Goal: Task Accomplishment & Management: Use online tool/utility

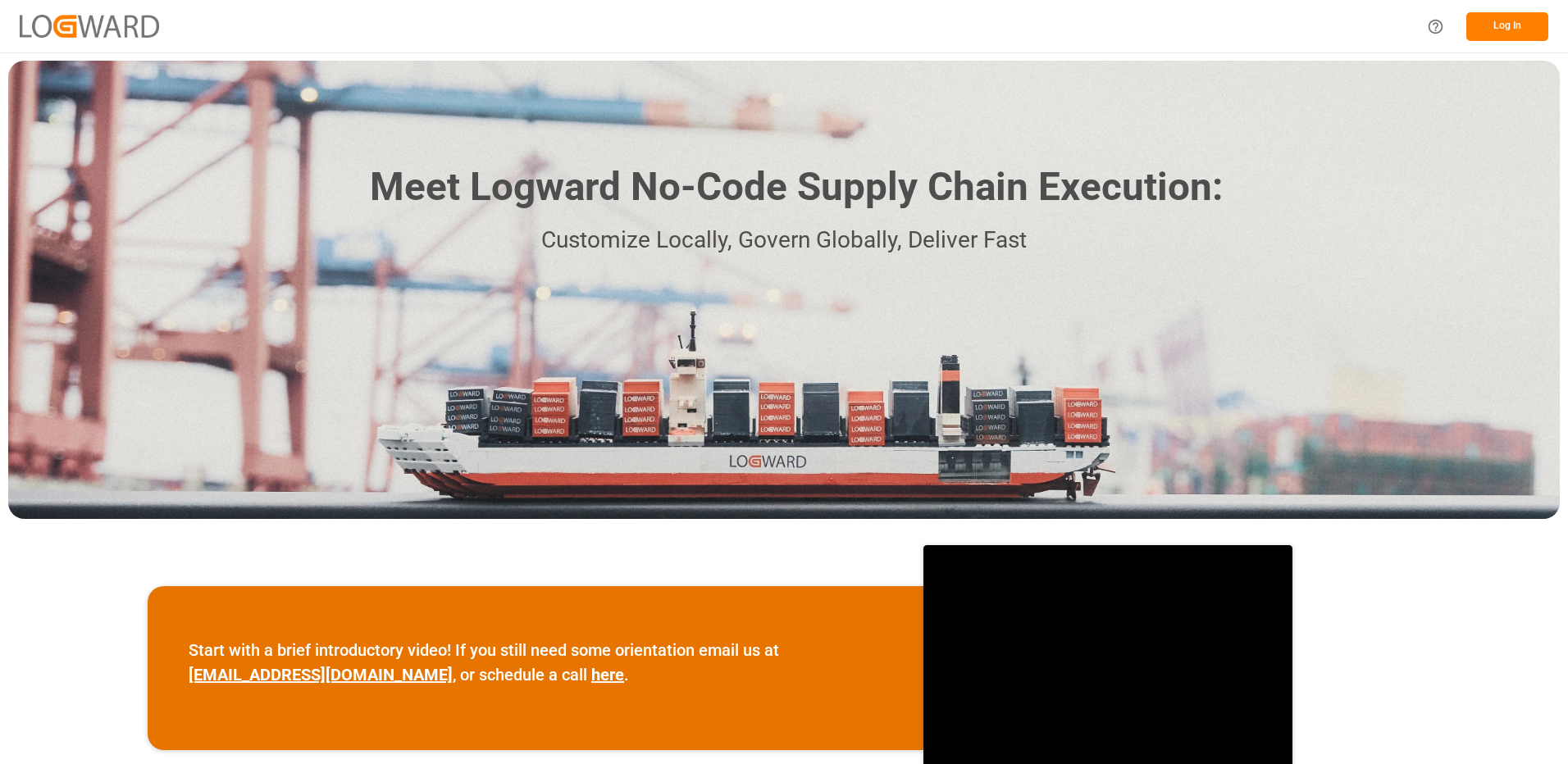
click at [1506, 24] on button "Log In" at bounding box center [1507, 27] width 82 height 29
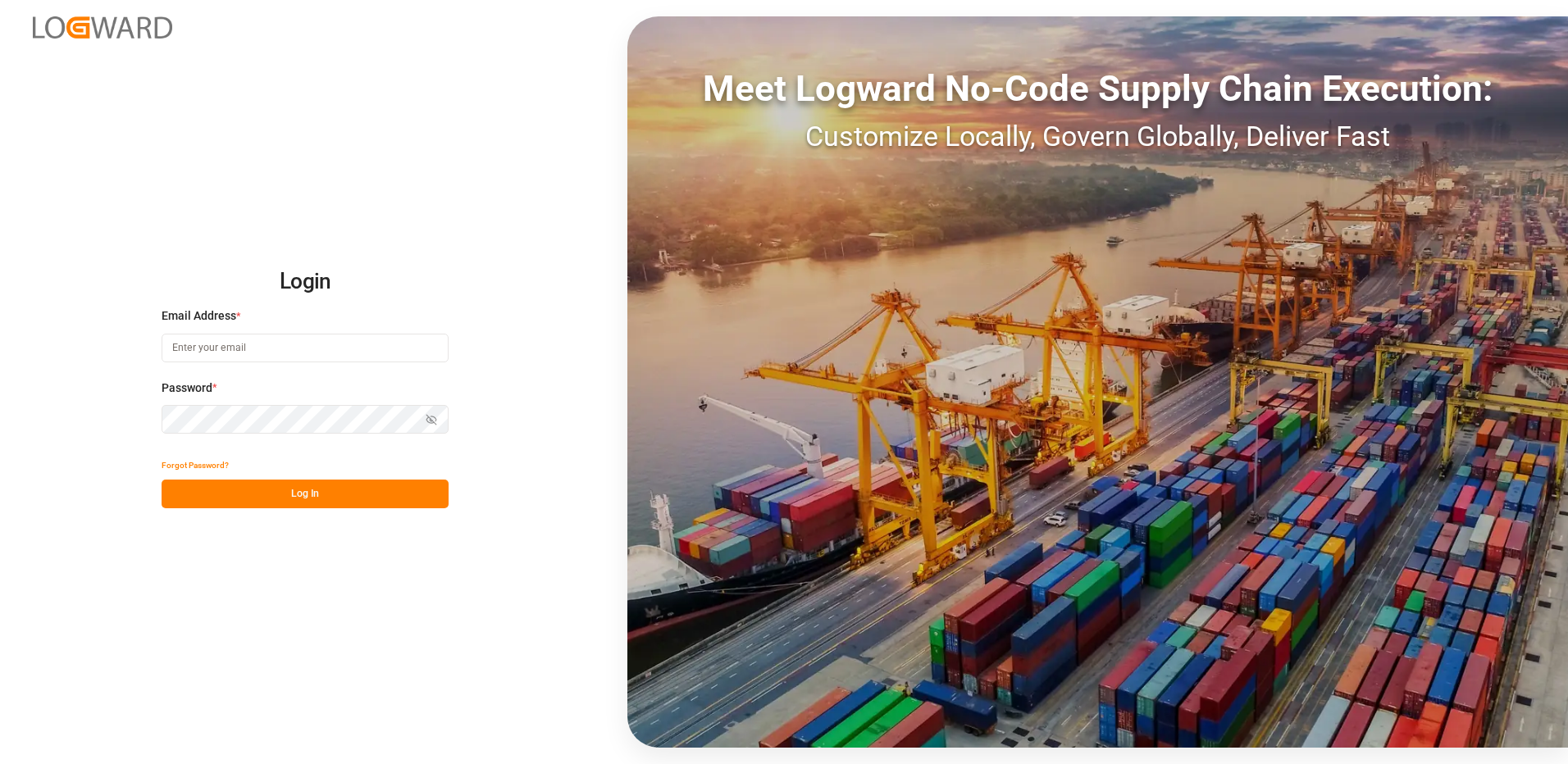
click at [263, 346] on input at bounding box center [306, 348] width 287 height 29
type input "[PERSON_NAME][EMAIL_ADDRESS][DOMAIN_NAME]"
click at [152, 427] on div "Login Email Address * [EMAIL_ADDRESS][DOMAIN_NAME] Password * Show password For…" at bounding box center [784, 382] width 1568 height 764
click at [174, 490] on button "Log In" at bounding box center [306, 494] width 287 height 29
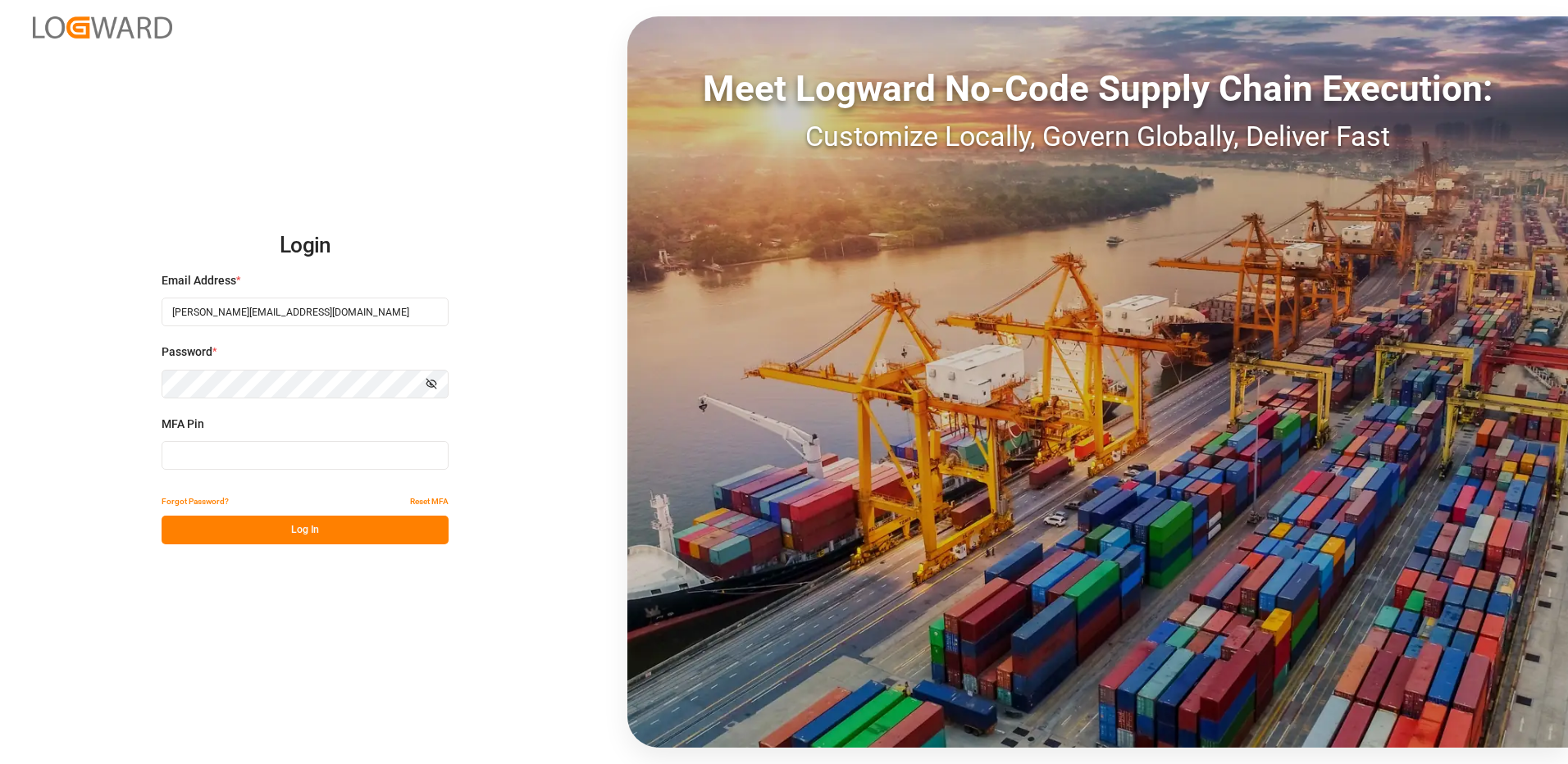
click at [214, 453] on input at bounding box center [306, 455] width 287 height 29
type input "212992"
click at [226, 526] on button "Log In" at bounding box center [306, 530] width 287 height 29
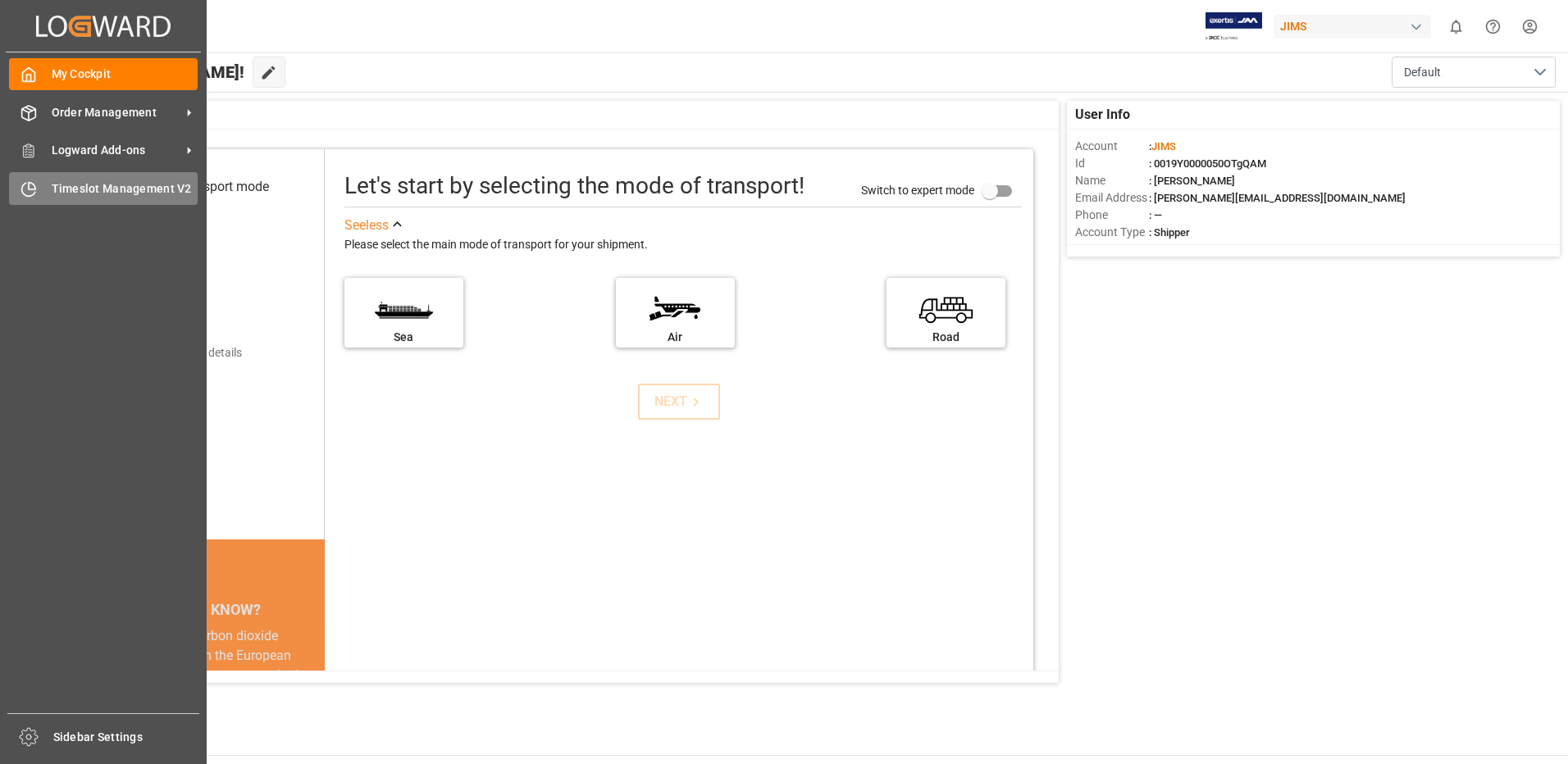
click at [78, 193] on span "Timeslot Management V2" at bounding box center [125, 189] width 147 height 17
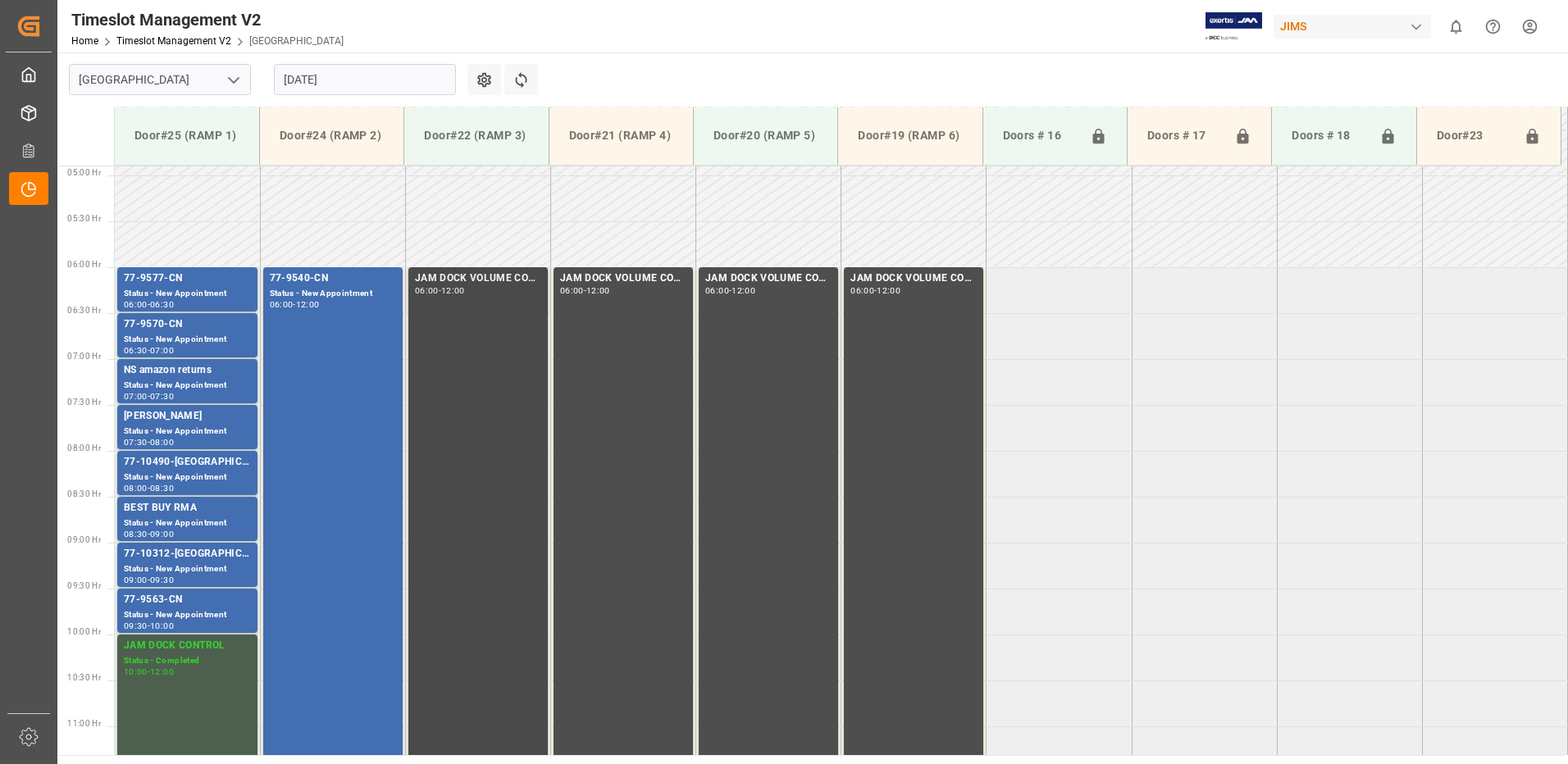
scroll to position [531, 0]
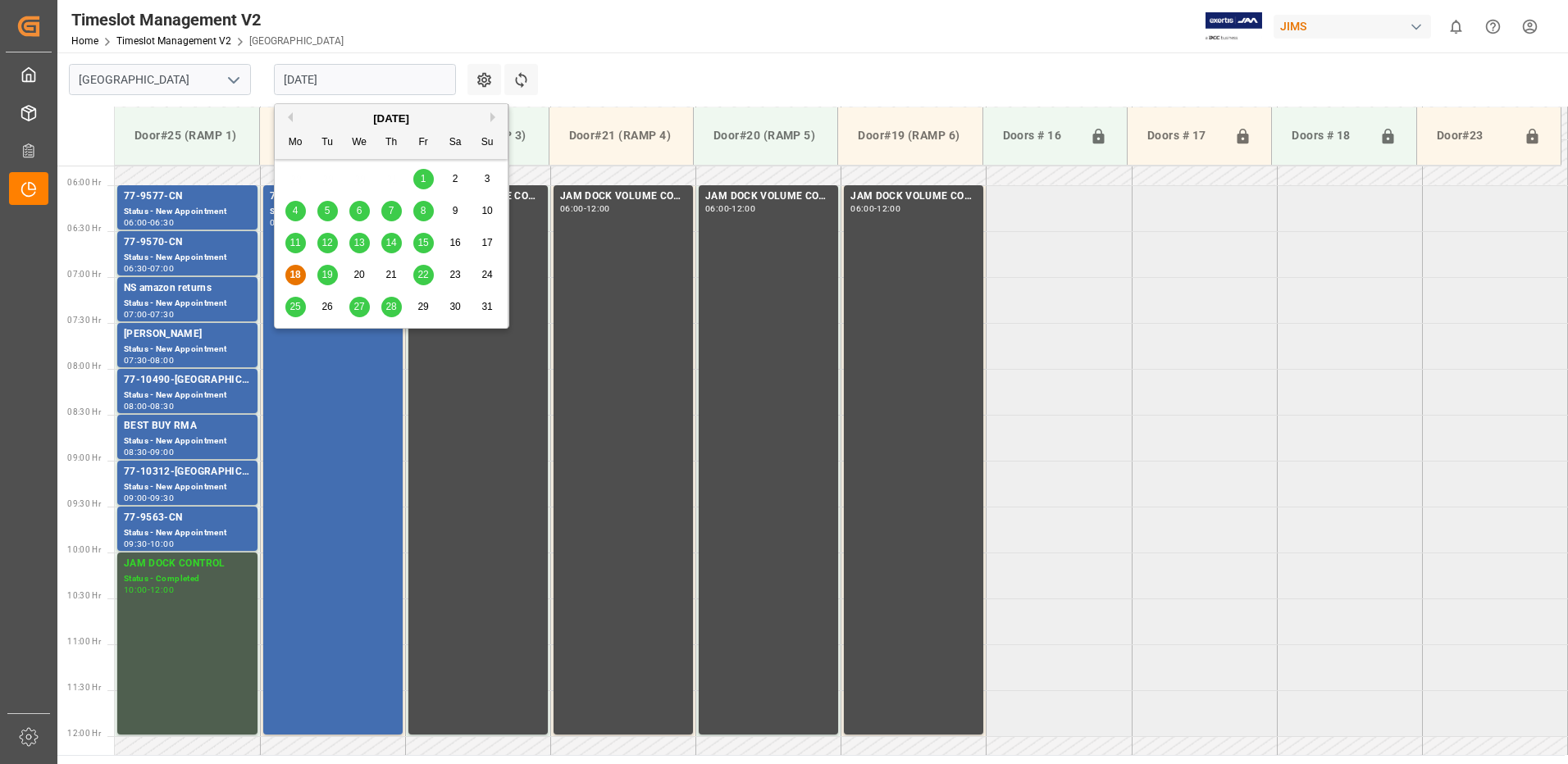
click at [366, 82] on input "[DATE]" at bounding box center [365, 80] width 182 height 32
click at [330, 275] on span "19" at bounding box center [326, 275] width 11 height 12
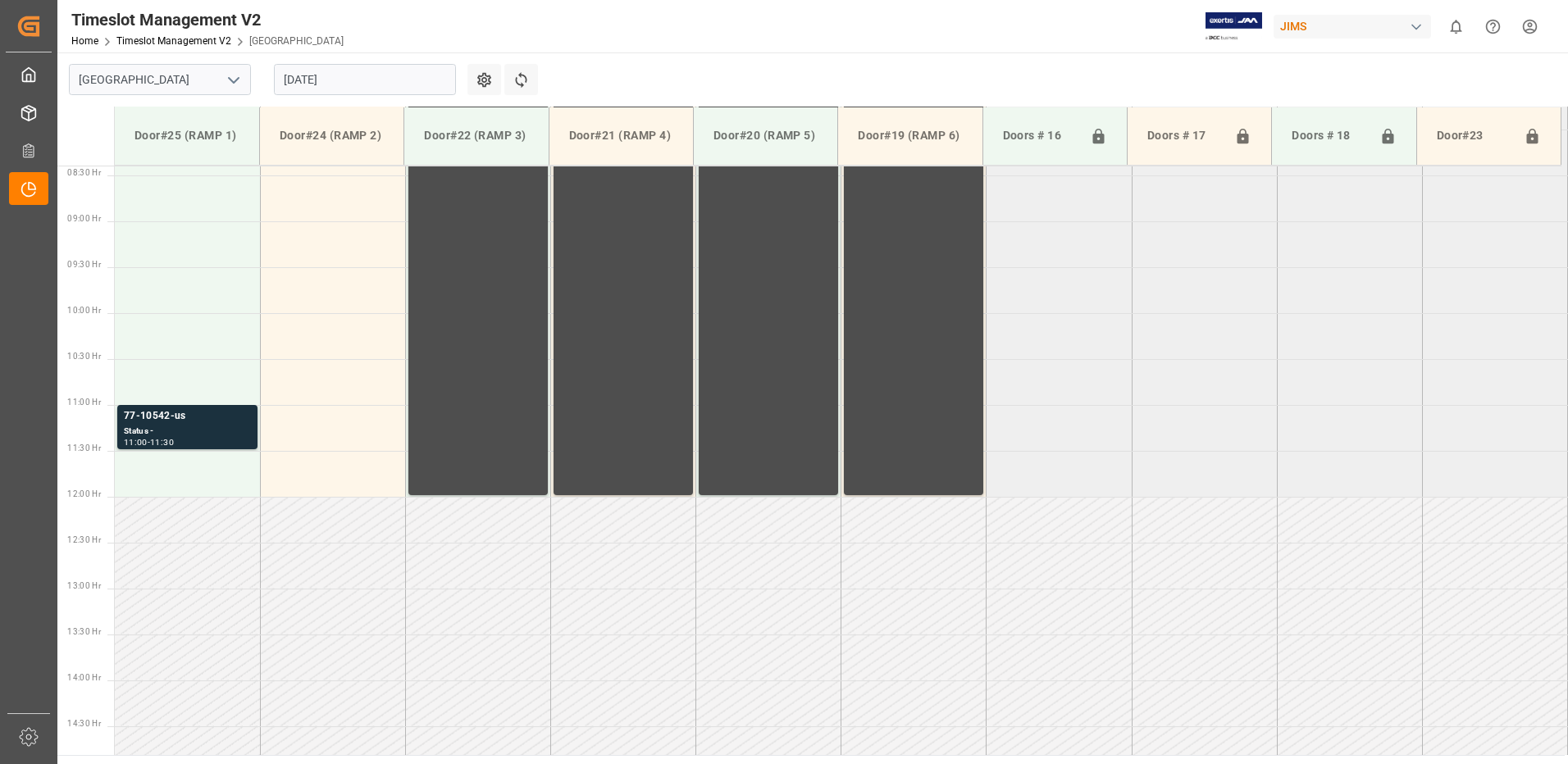
scroll to position [777, 0]
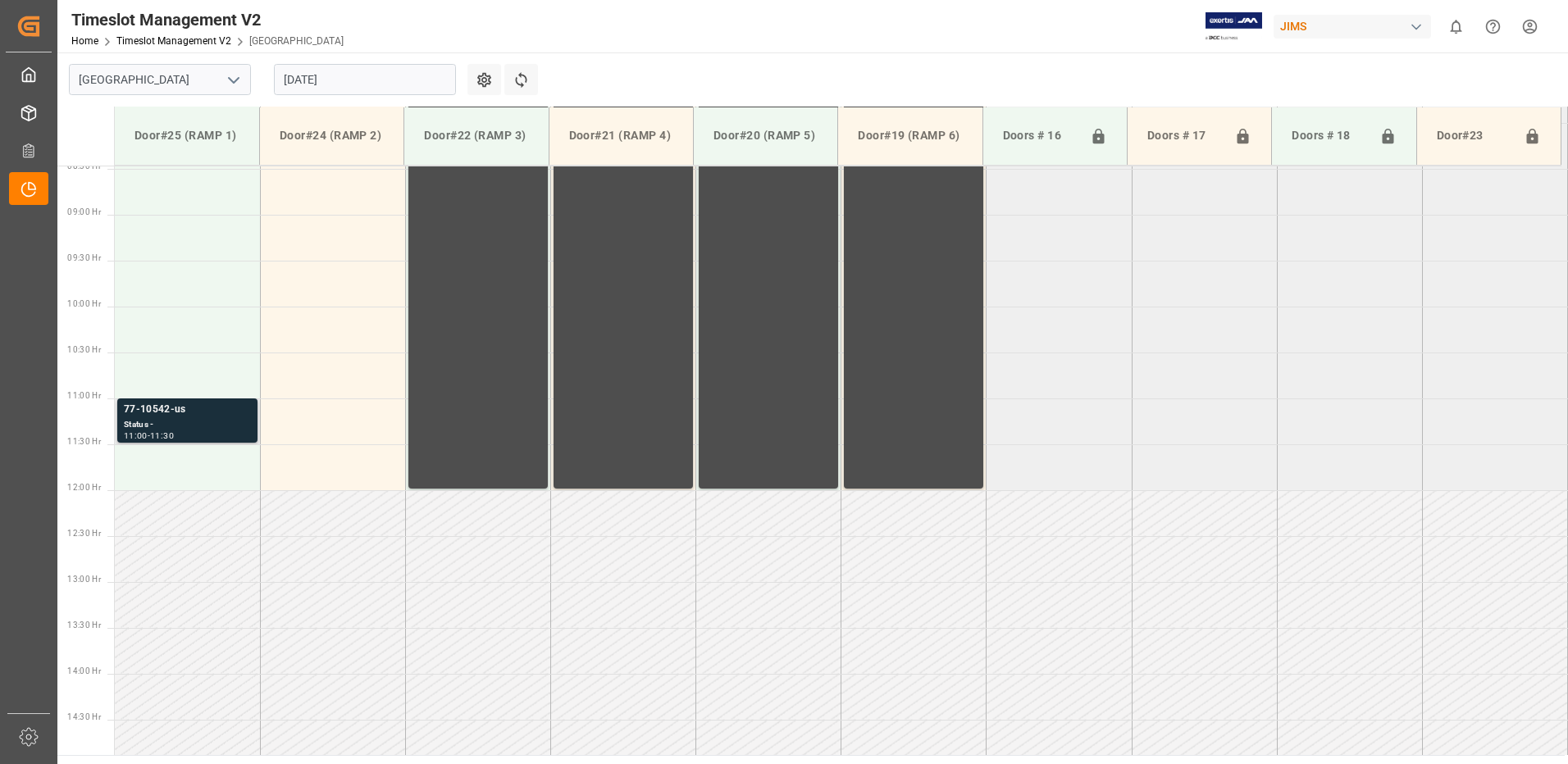
click at [178, 419] on div "Status -" at bounding box center [187, 425] width 127 height 14
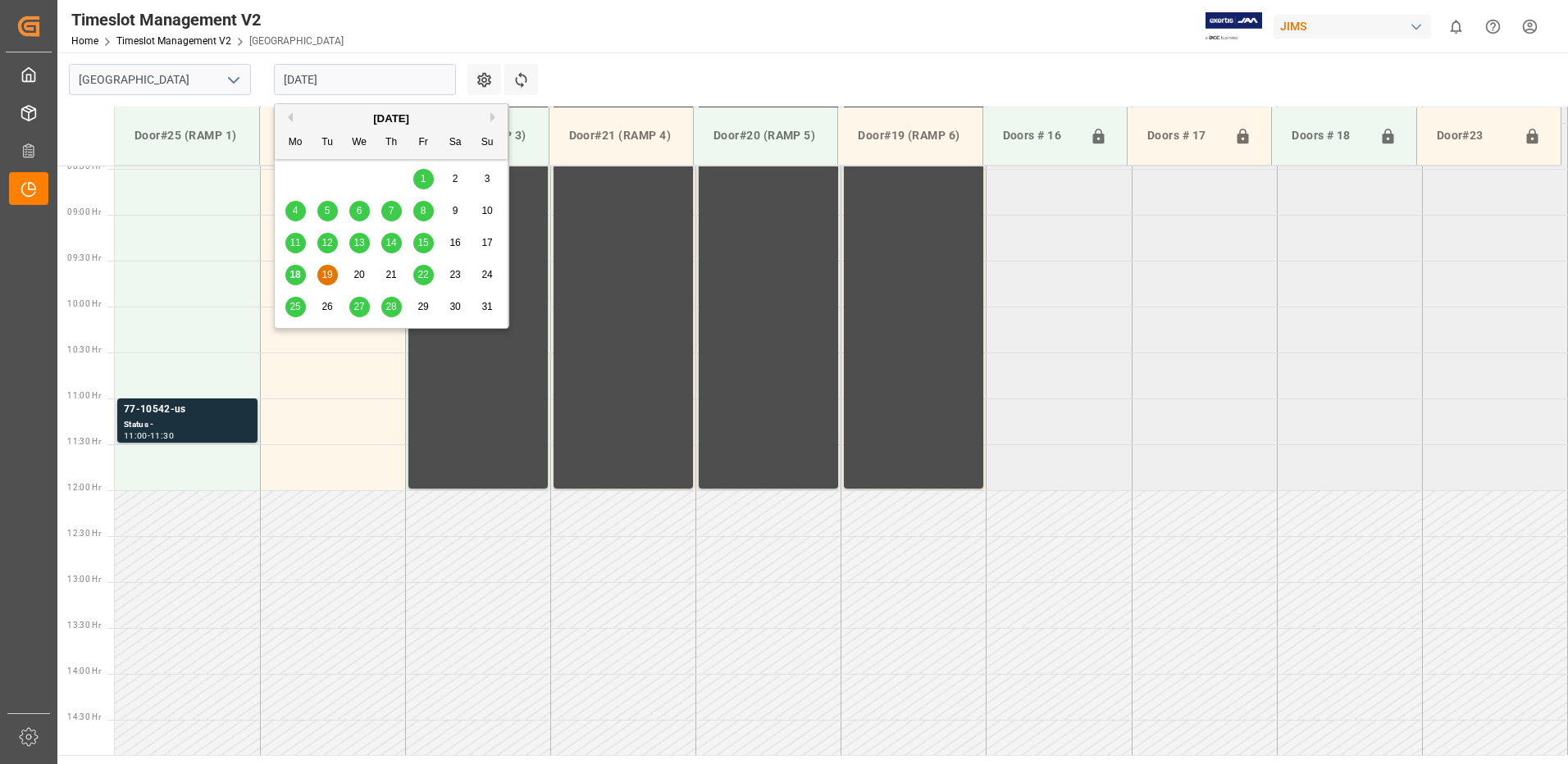
click at [361, 80] on input "[DATE]" at bounding box center [365, 80] width 182 height 32
click at [424, 274] on span "22" at bounding box center [423, 275] width 11 height 12
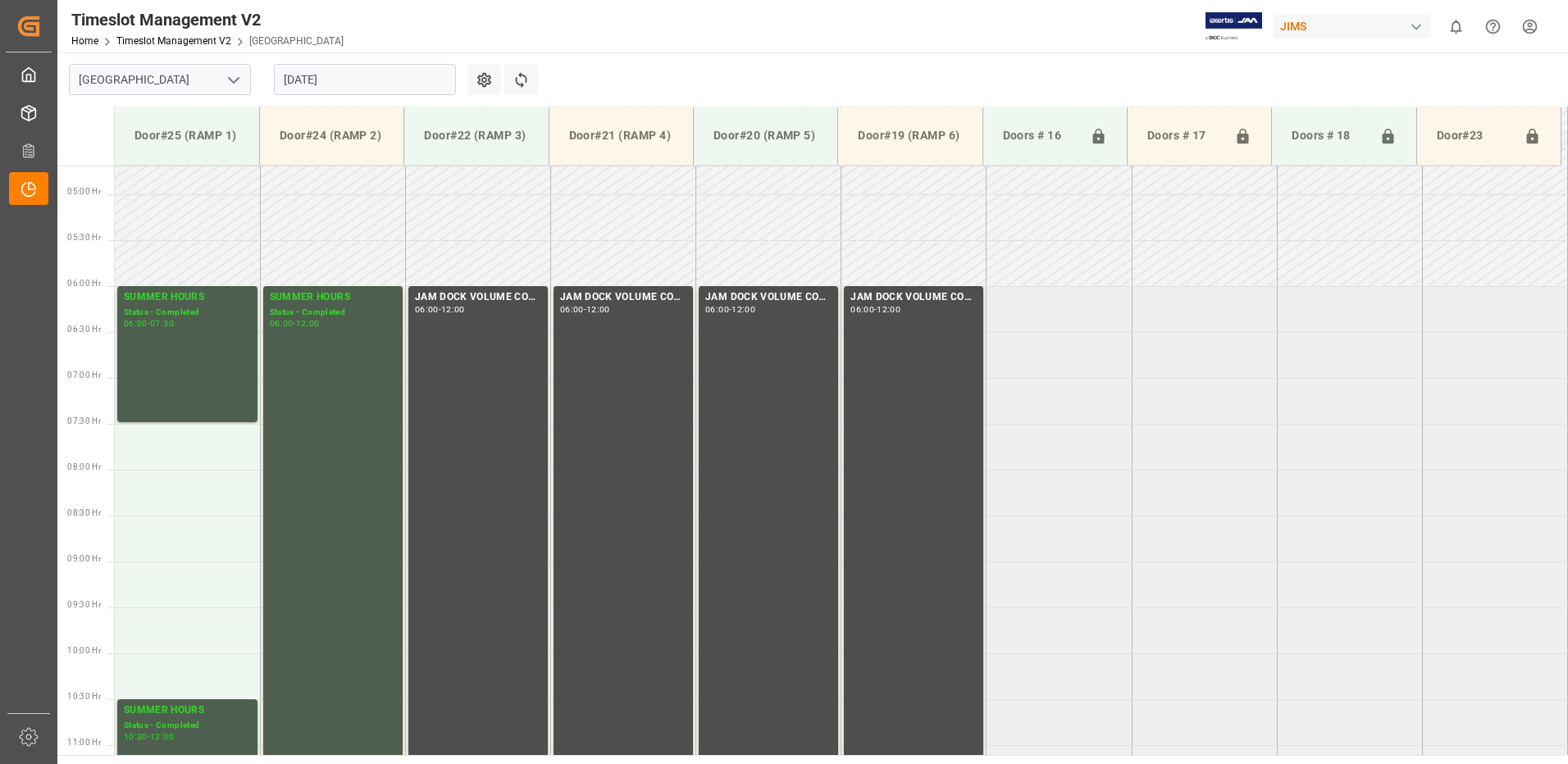
scroll to position [449, 0]
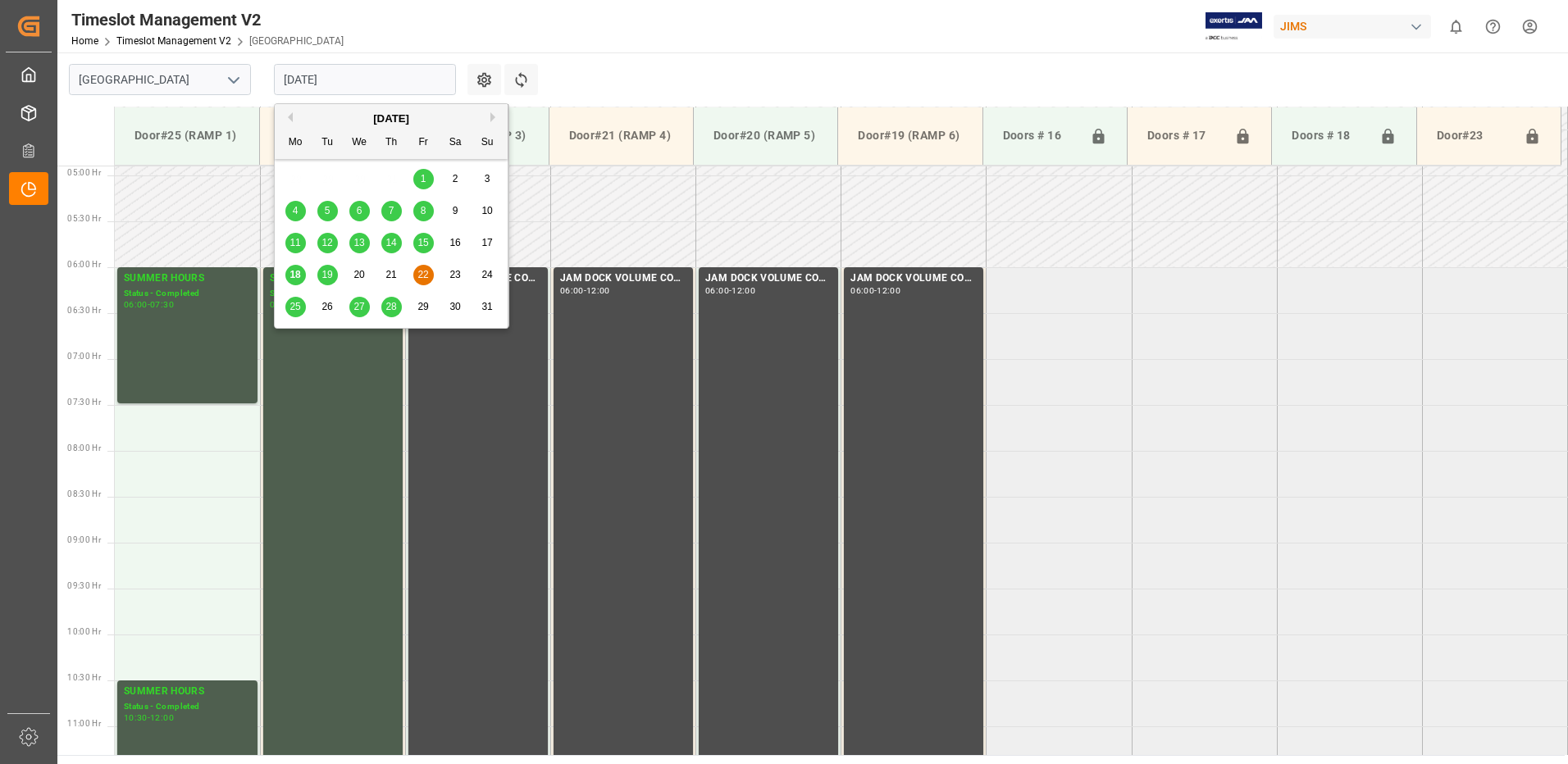
click at [357, 76] on input "[DATE]" at bounding box center [365, 80] width 182 height 32
click at [296, 276] on span "18" at bounding box center [295, 275] width 11 height 12
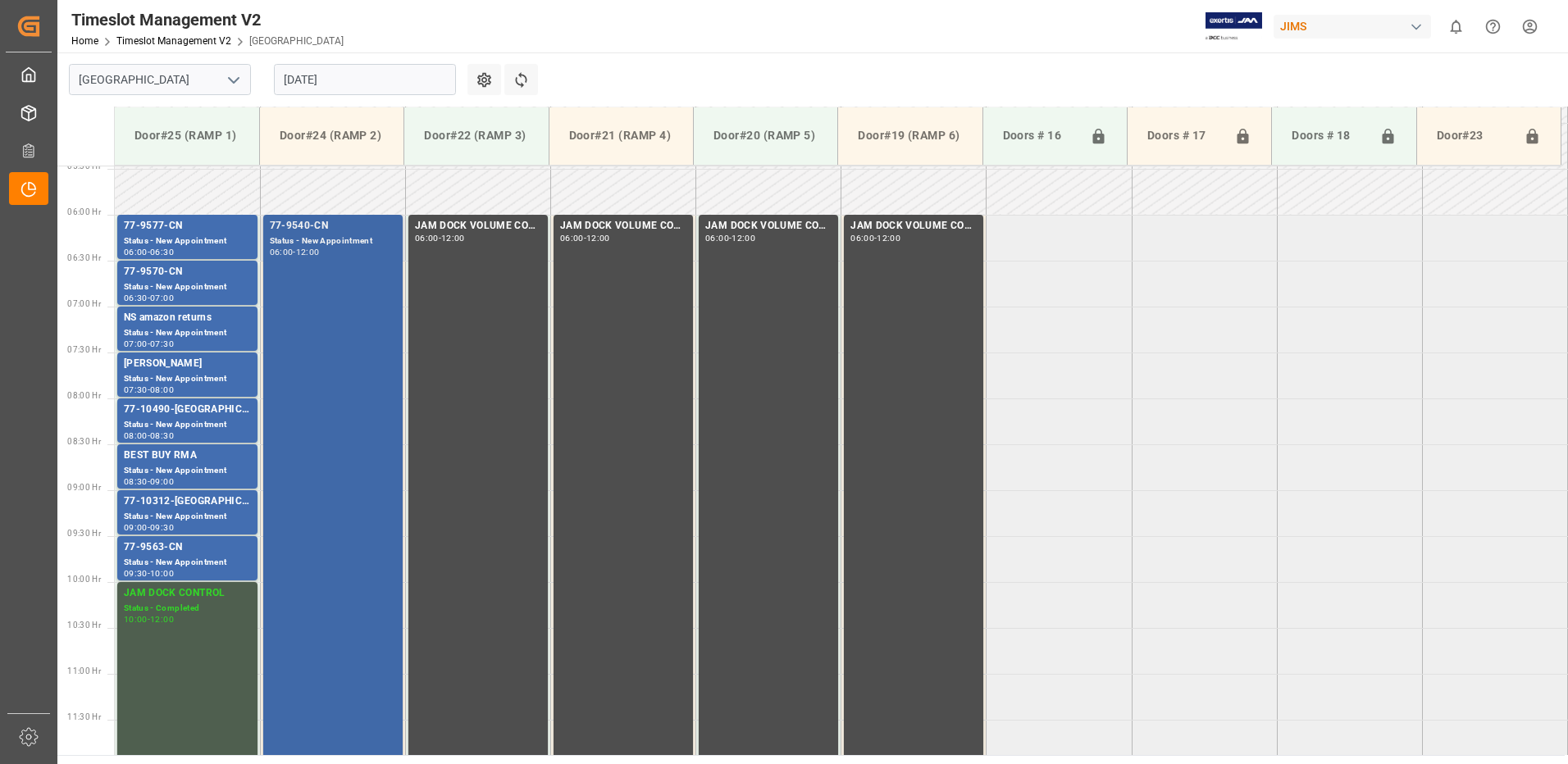
scroll to position [531, 0]
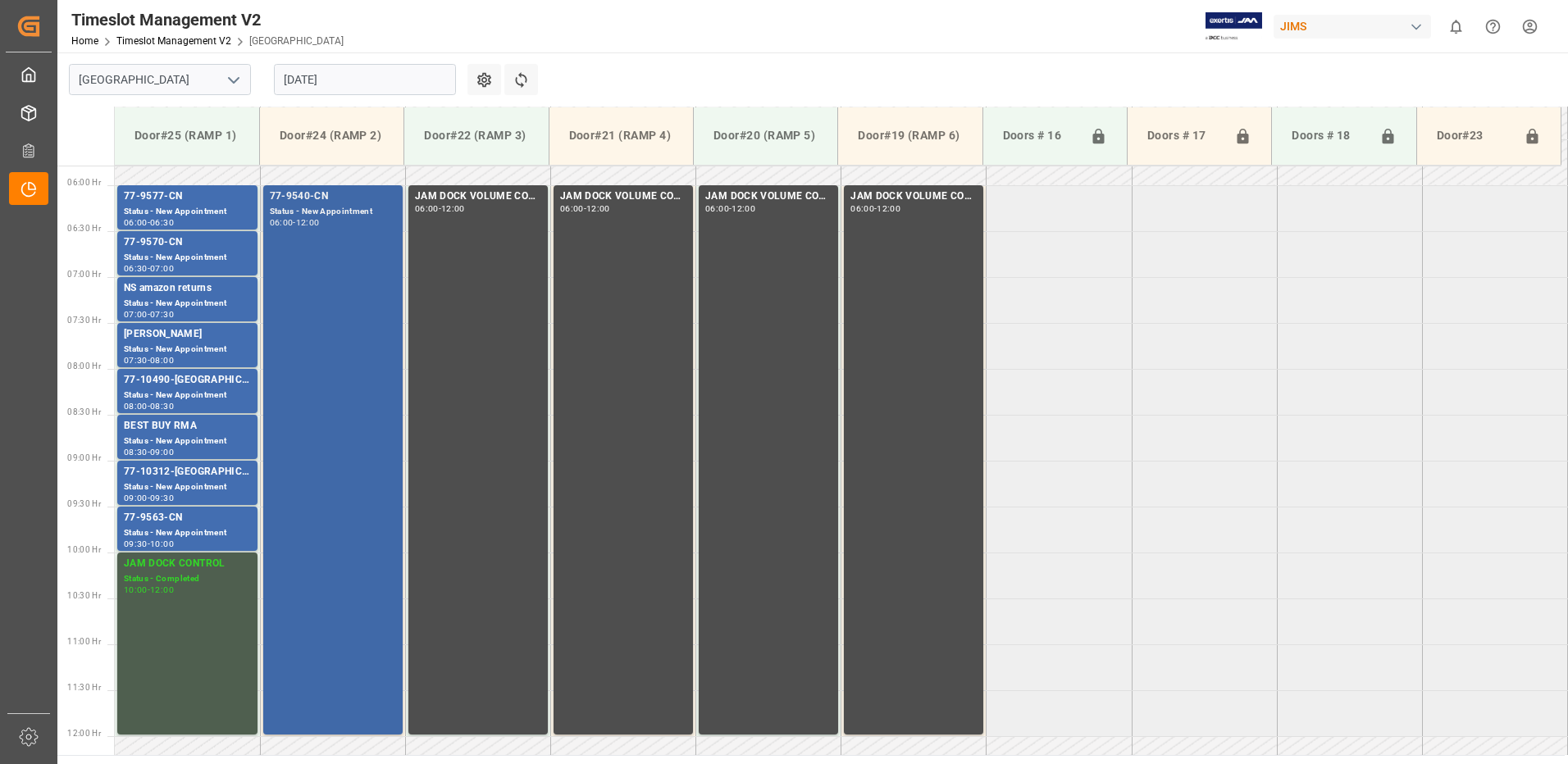
click at [350, 249] on div "77-9540-CN Status - New Appointment 06:00 - 12:00" at bounding box center [333, 460] width 126 height 543
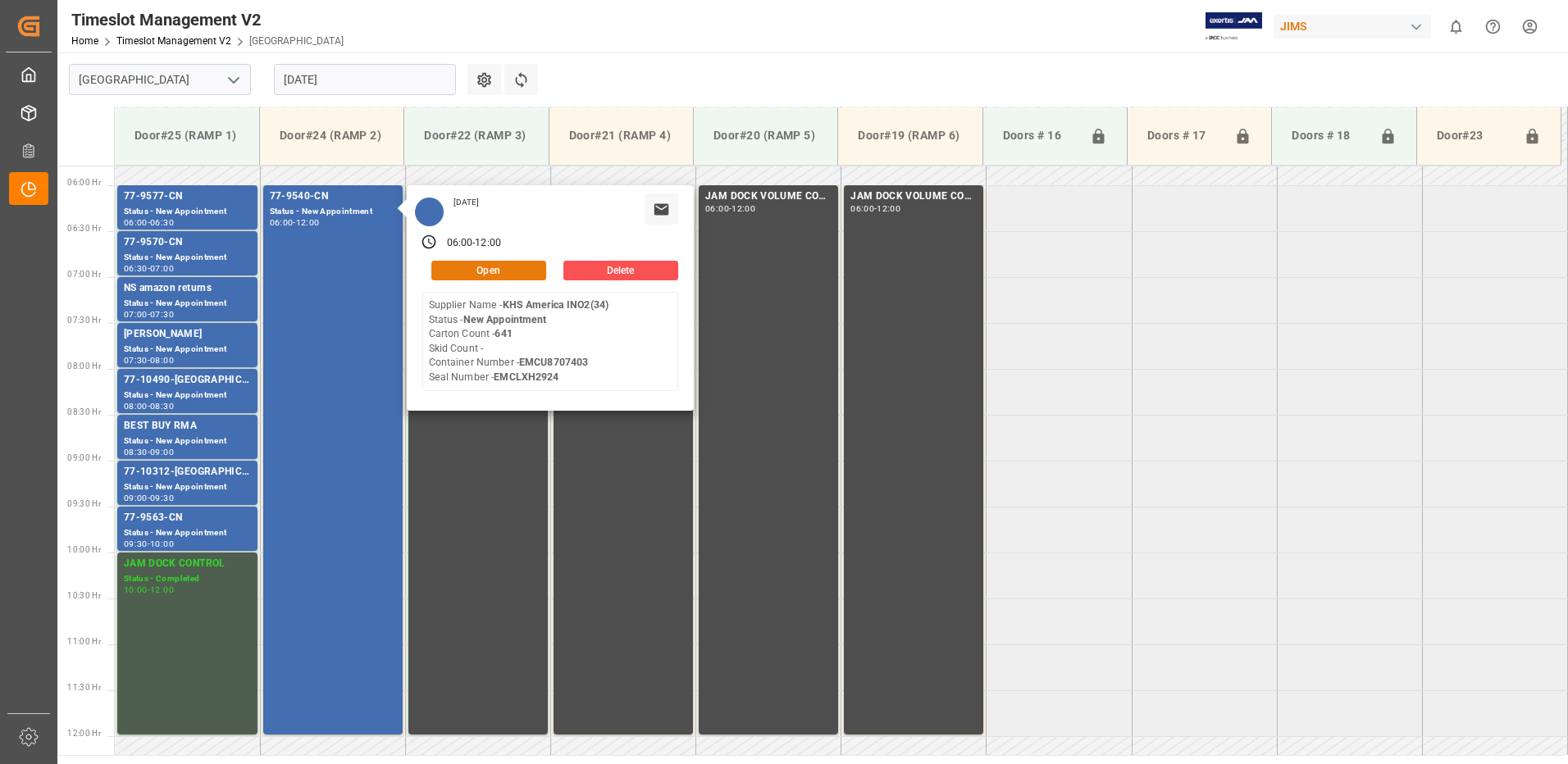
click at [513, 270] on button "Open" at bounding box center [488, 271] width 115 height 20
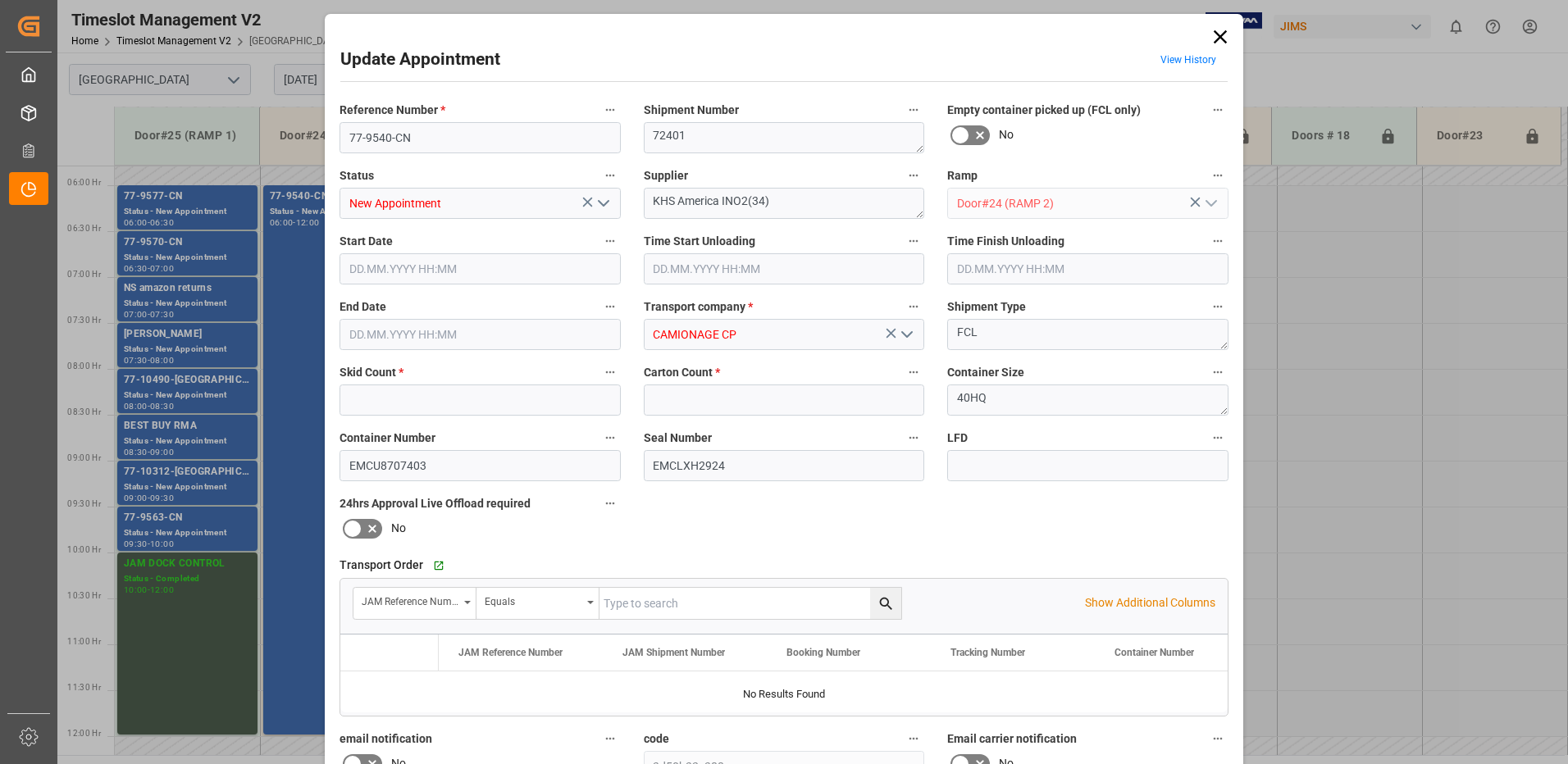
type input "0"
type input "641"
type input "[DATE] 06:00"
type input "[DATE] 12:00"
type input "[DATE] 13:13"
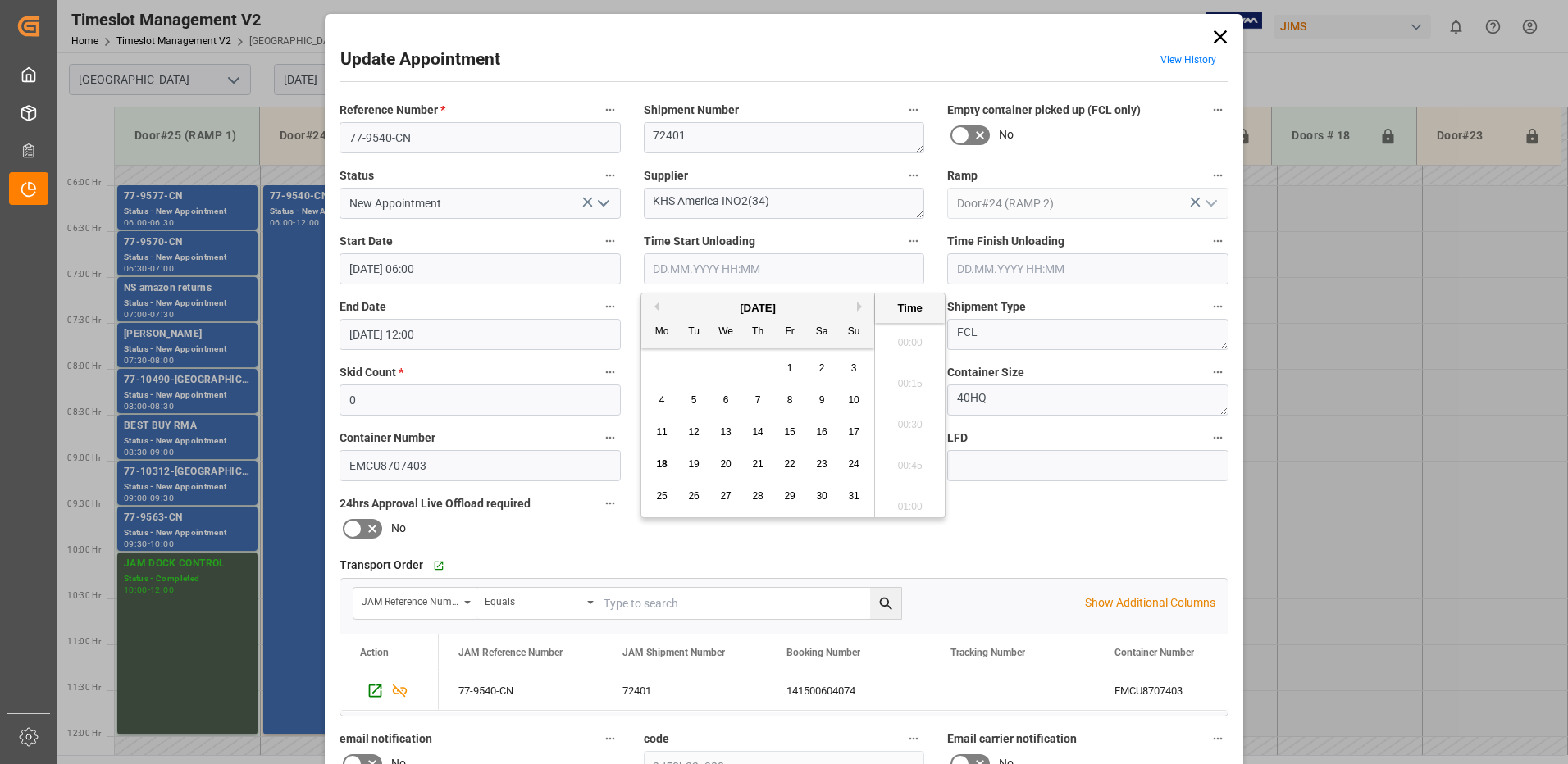
click at [712, 271] on input "text" at bounding box center [784, 269] width 282 height 32
click at [663, 465] on span "18" at bounding box center [661, 464] width 11 height 12
click at [919, 422] on li "06:45" at bounding box center [910, 419] width 70 height 41
type input "[DATE] 06:45"
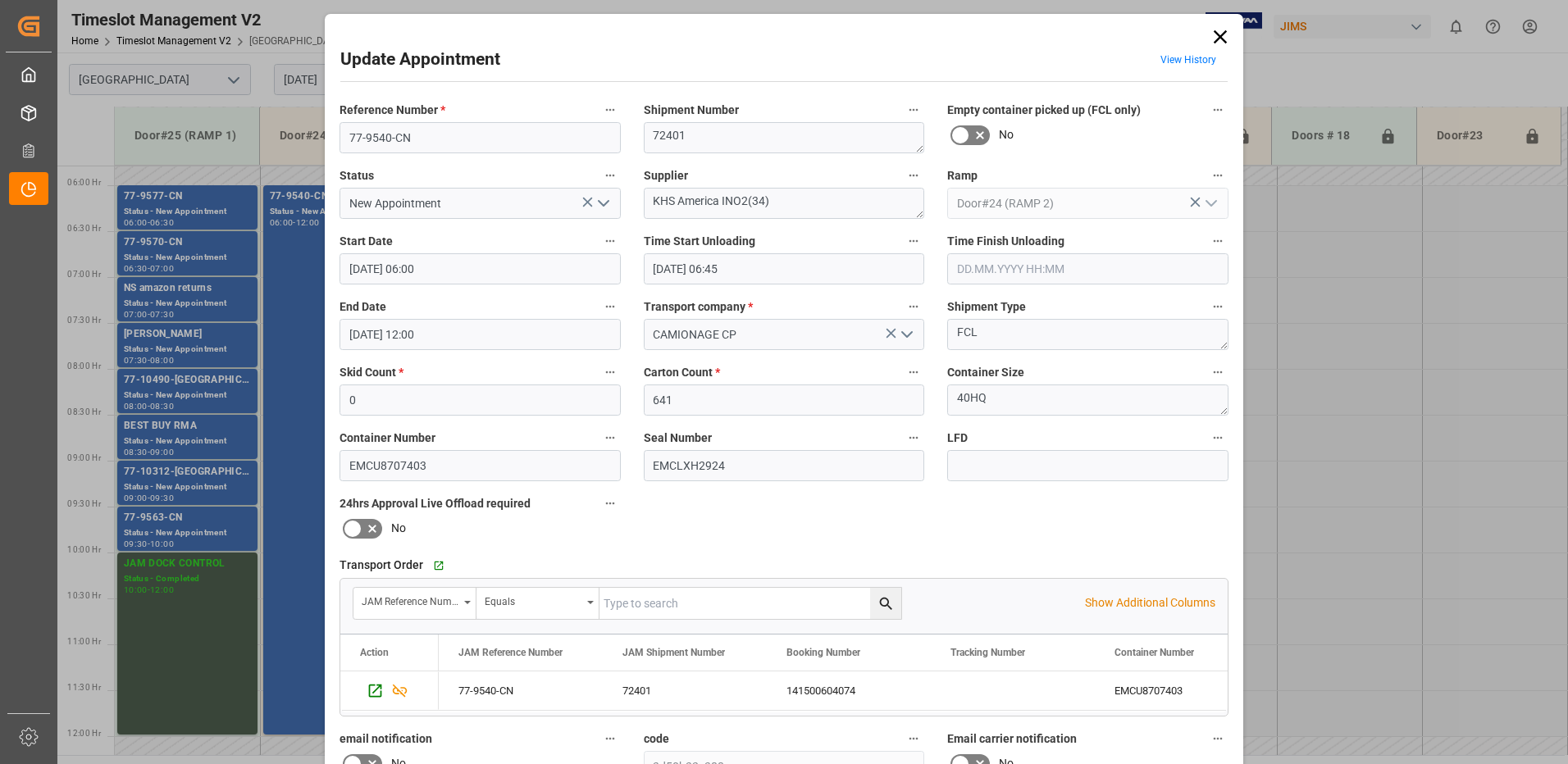
click at [600, 202] on icon "open menu" at bounding box center [604, 203] width 20 height 20
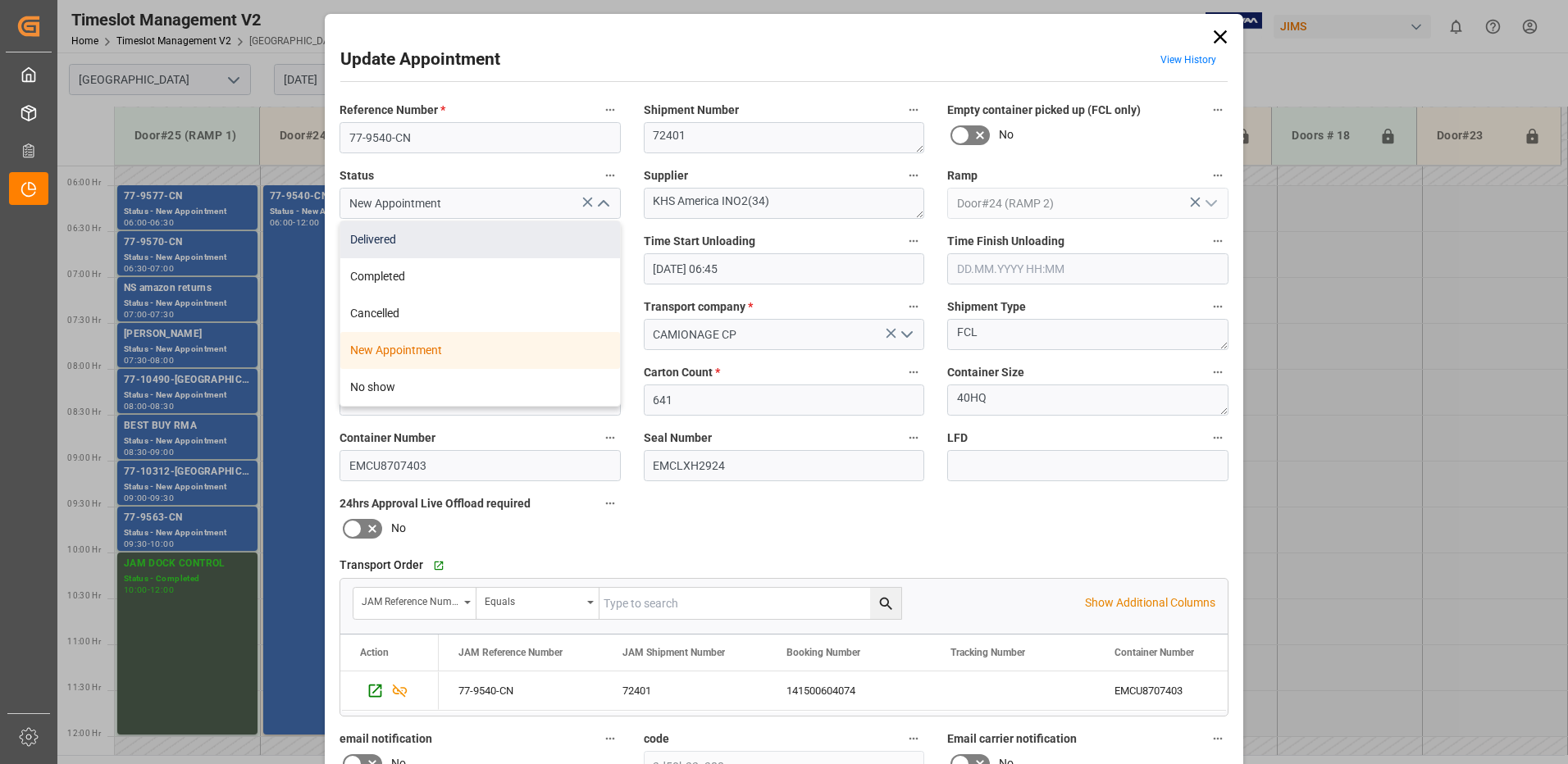
click at [516, 238] on div "Delivered" at bounding box center [480, 240] width 280 height 37
type input "Delivered"
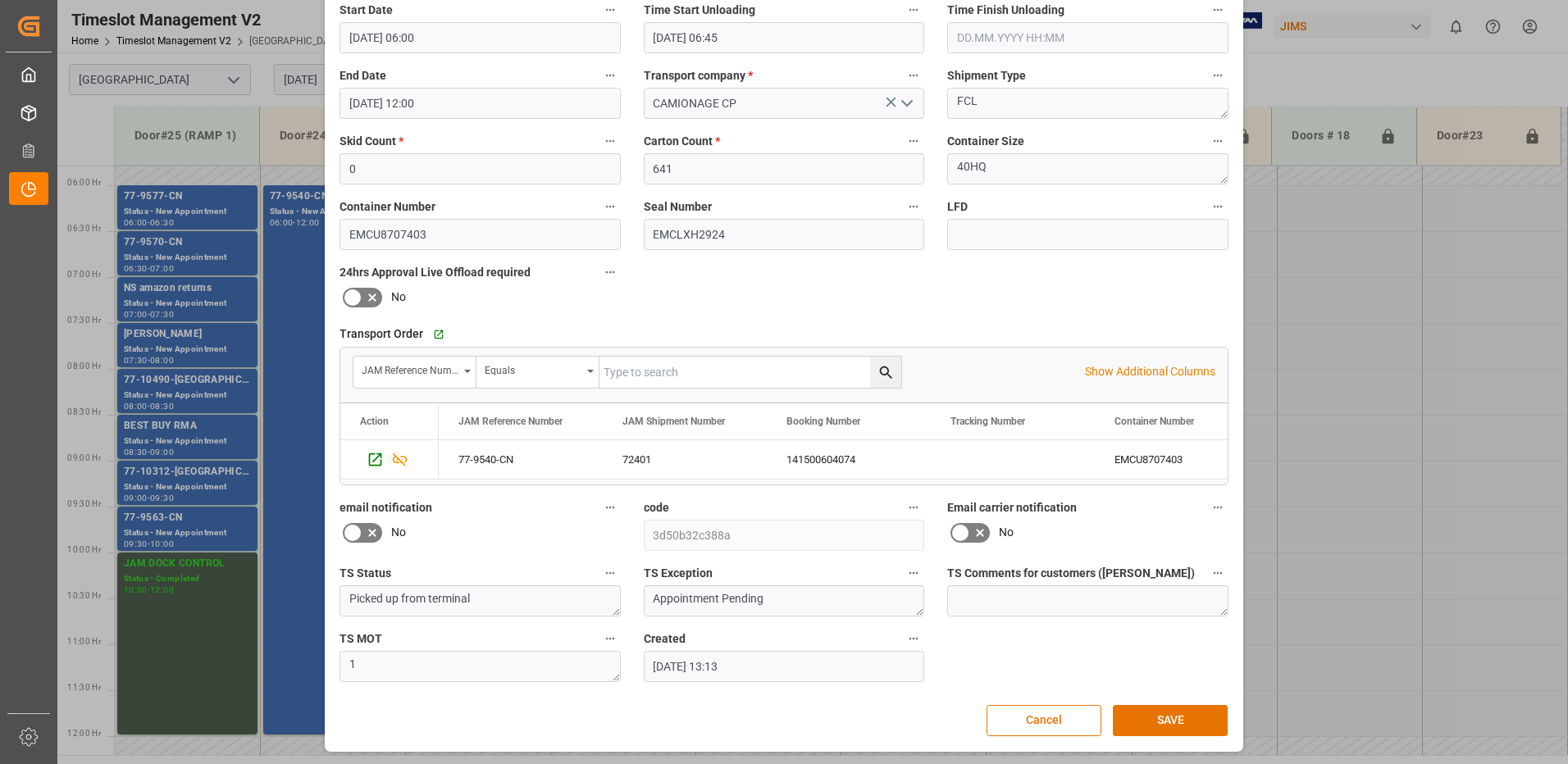
scroll to position [233, 0]
click at [1165, 722] on button "SAVE" at bounding box center [1170, 719] width 115 height 32
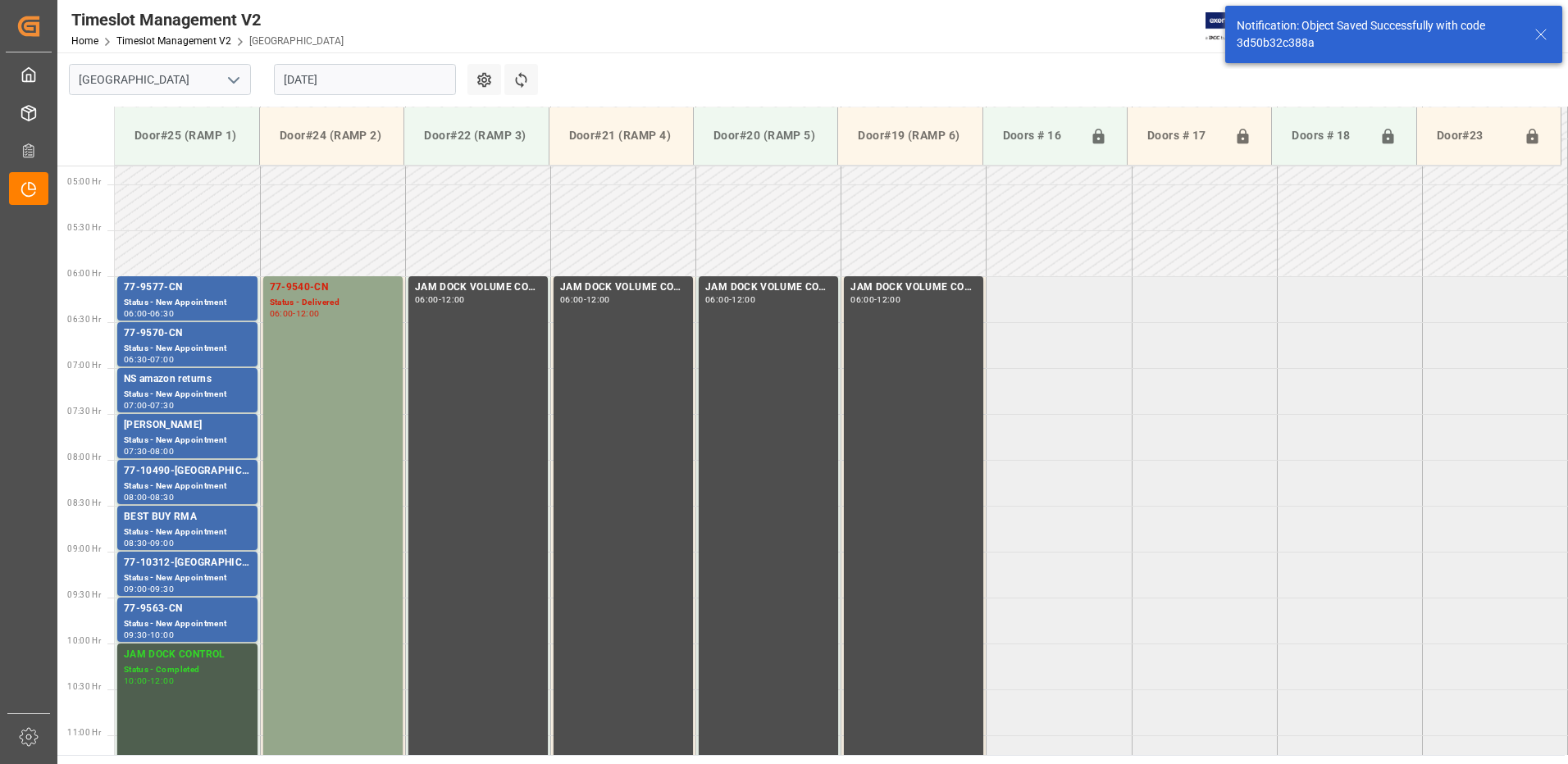
scroll to position [449, 0]
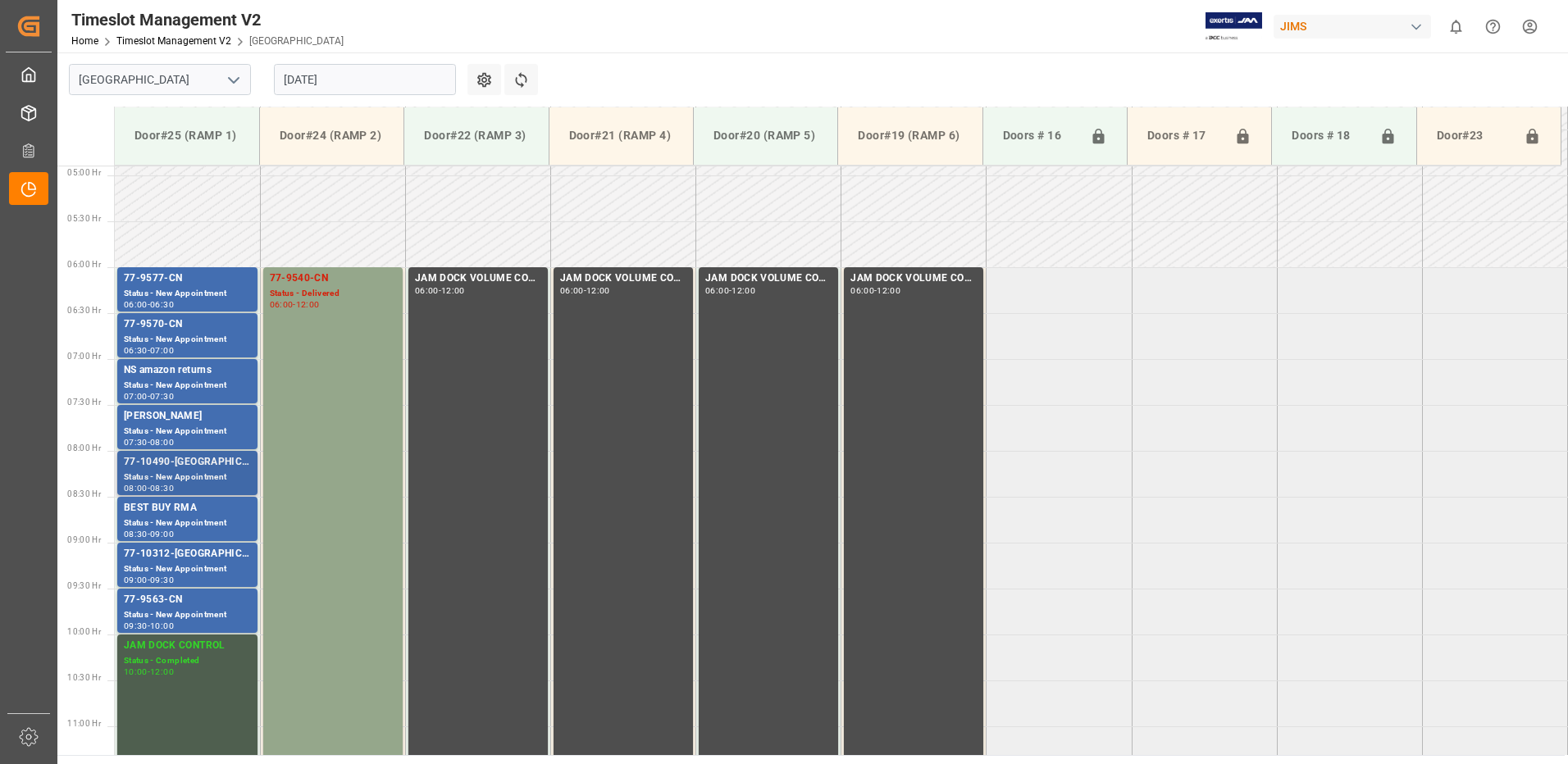
click at [163, 472] on div "Status - New Appointment" at bounding box center [187, 478] width 127 height 14
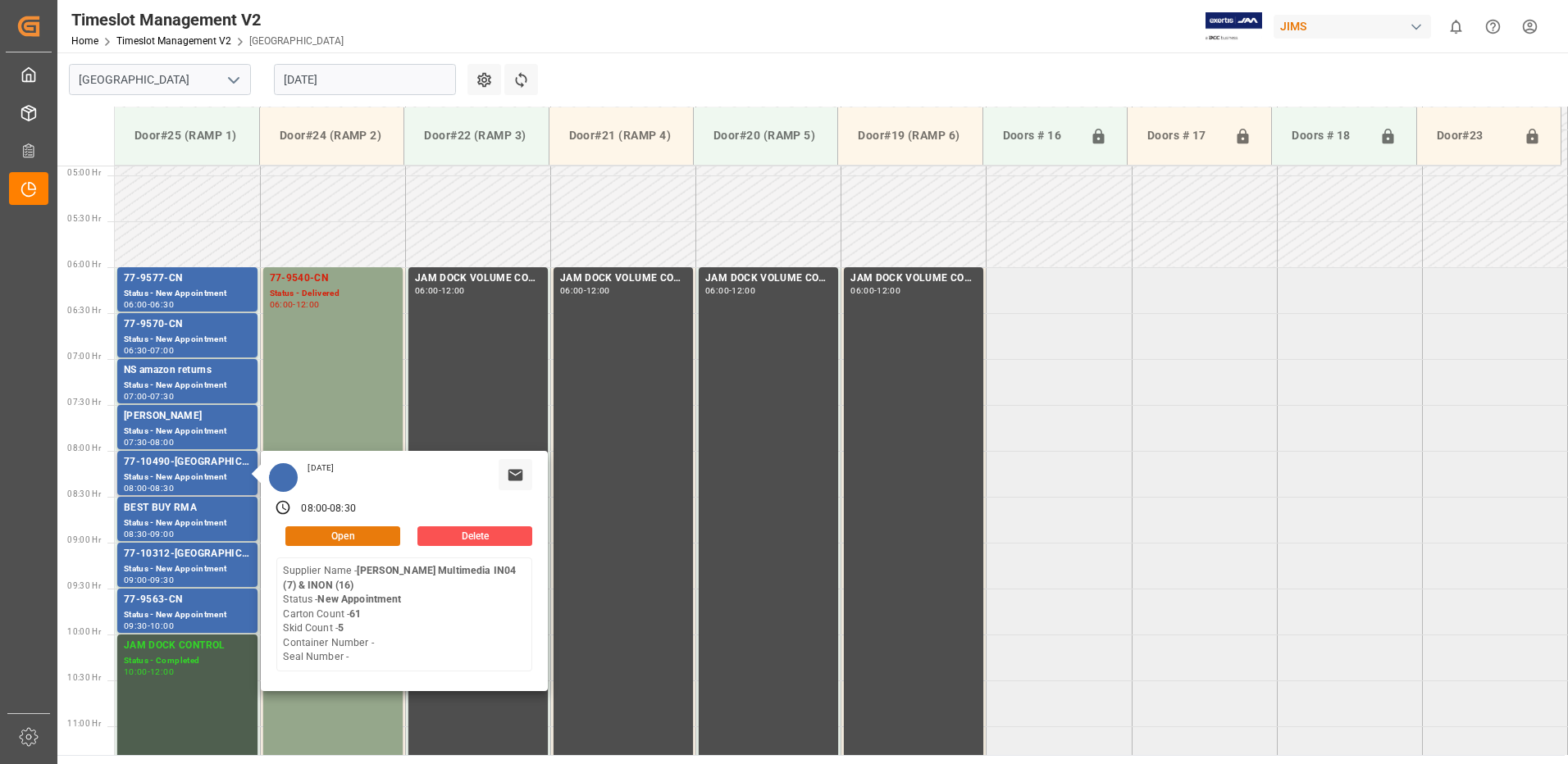
click at [352, 530] on button "Open" at bounding box center [343, 536] width 115 height 20
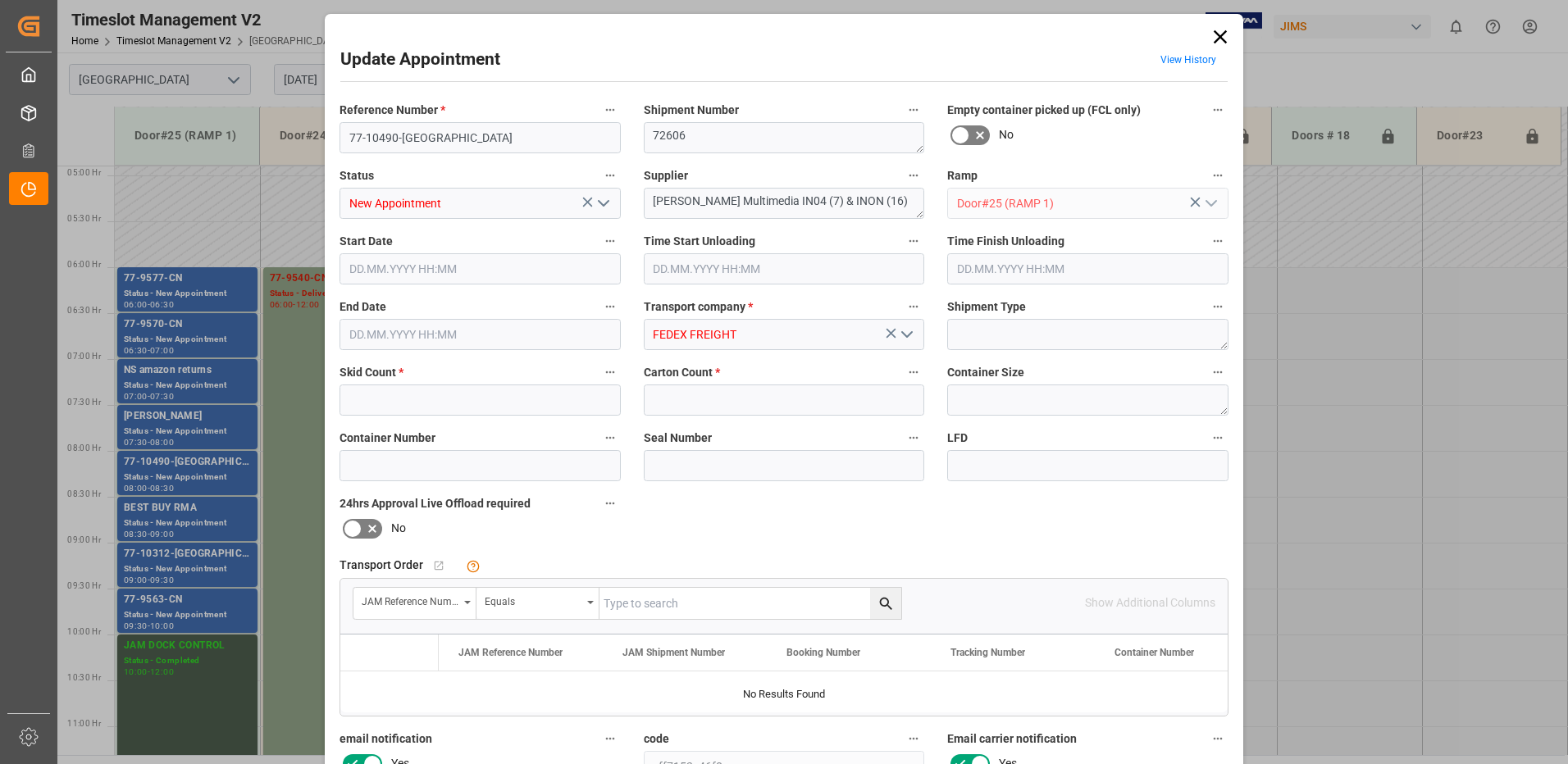
type input "5"
type input "61"
type input "[DATE] 08:00"
type input "[DATE] 08:30"
type input "[DATE] 12:51"
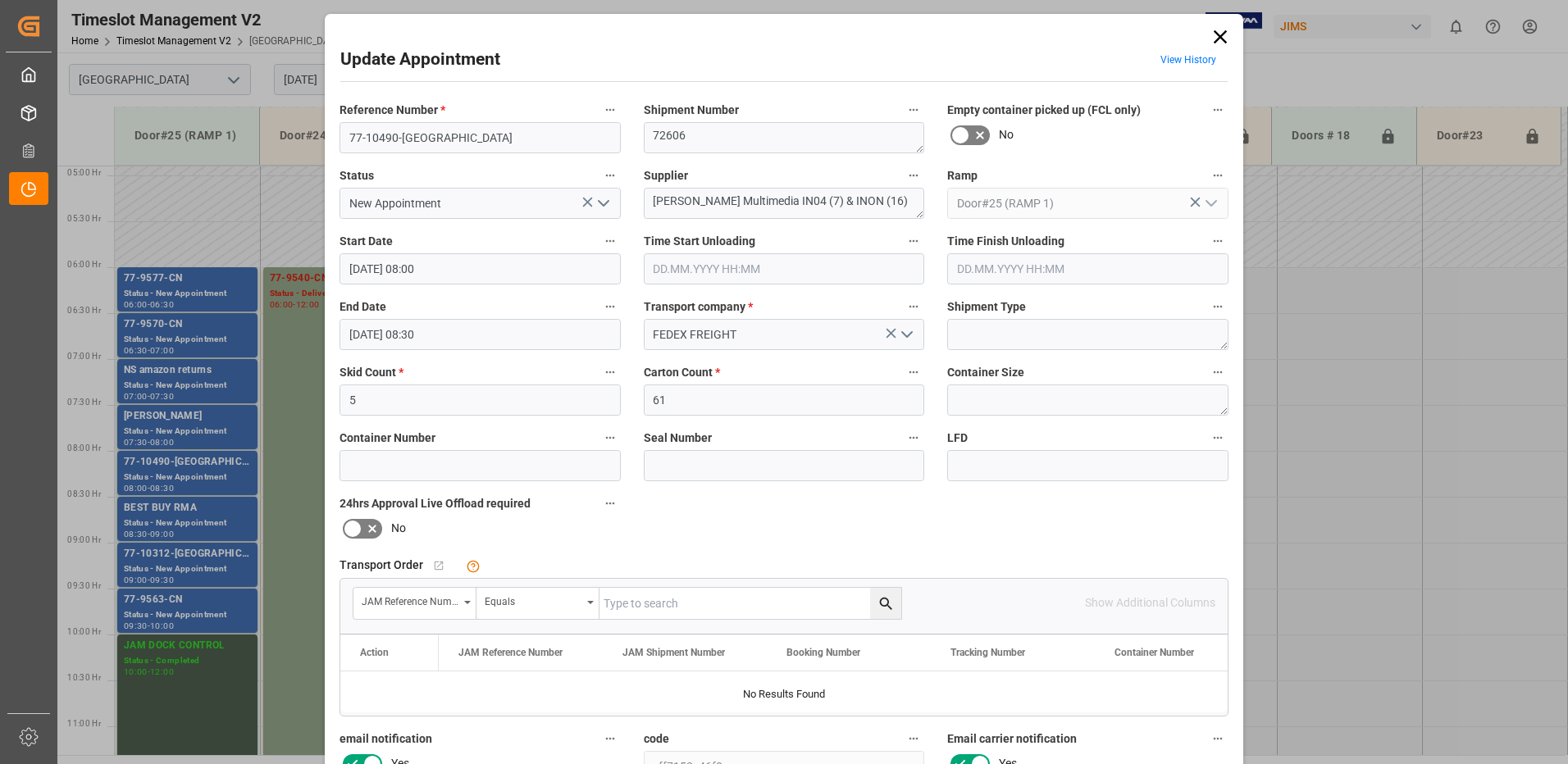
click at [659, 605] on input "text" at bounding box center [750, 604] width 301 height 32
type input "77-10490-[GEOGRAPHIC_DATA]"
click at [887, 606] on icon "search button" at bounding box center [886, 604] width 17 height 17
drag, startPoint x: 709, startPoint y: 137, endPoint x: 647, endPoint y: 135, distance: 62.0
click at [646, 135] on textarea "72606" at bounding box center [784, 138] width 282 height 32
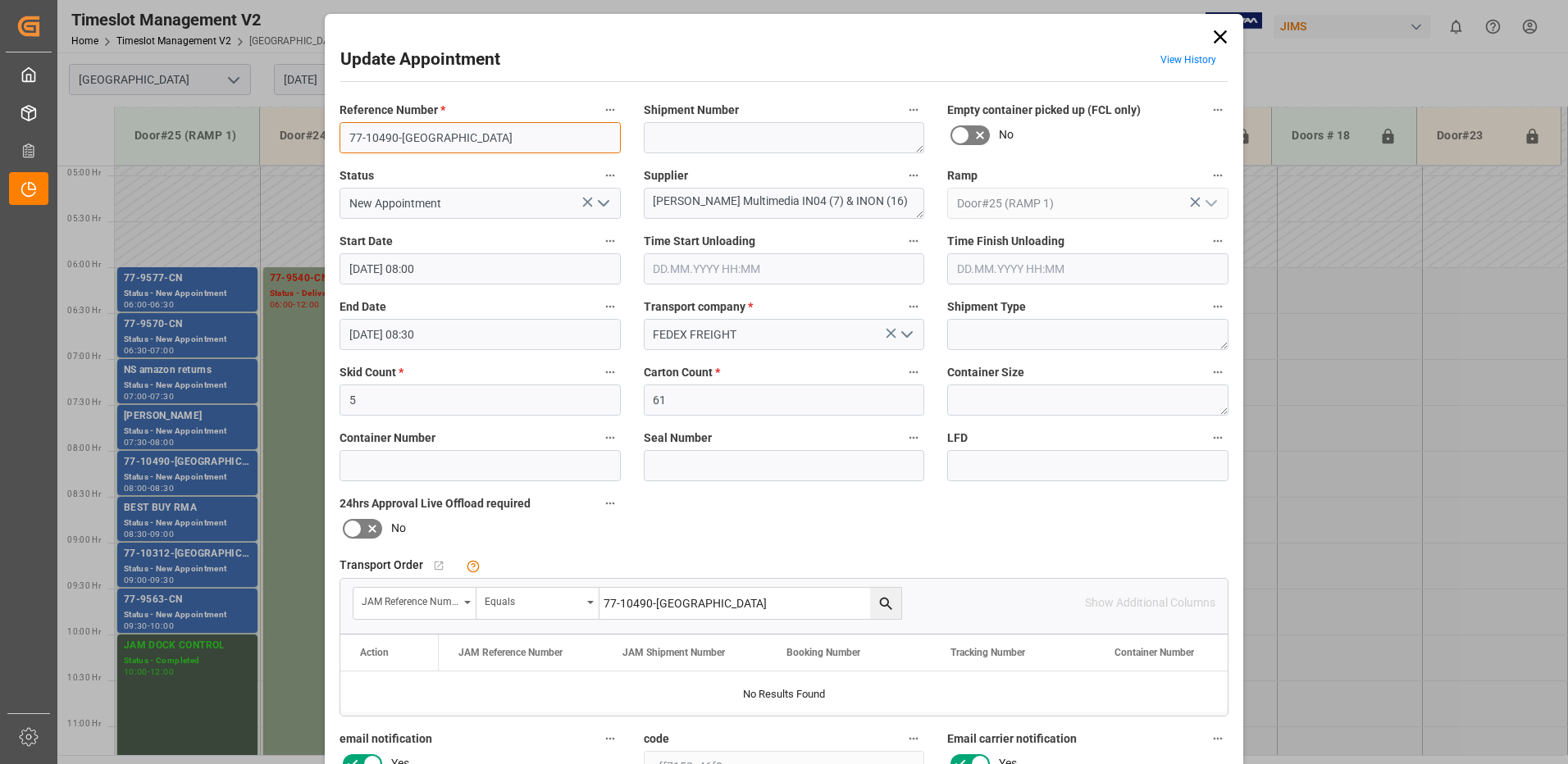
click at [437, 136] on input "77-10490-[GEOGRAPHIC_DATA]" at bounding box center [480, 138] width 282 height 32
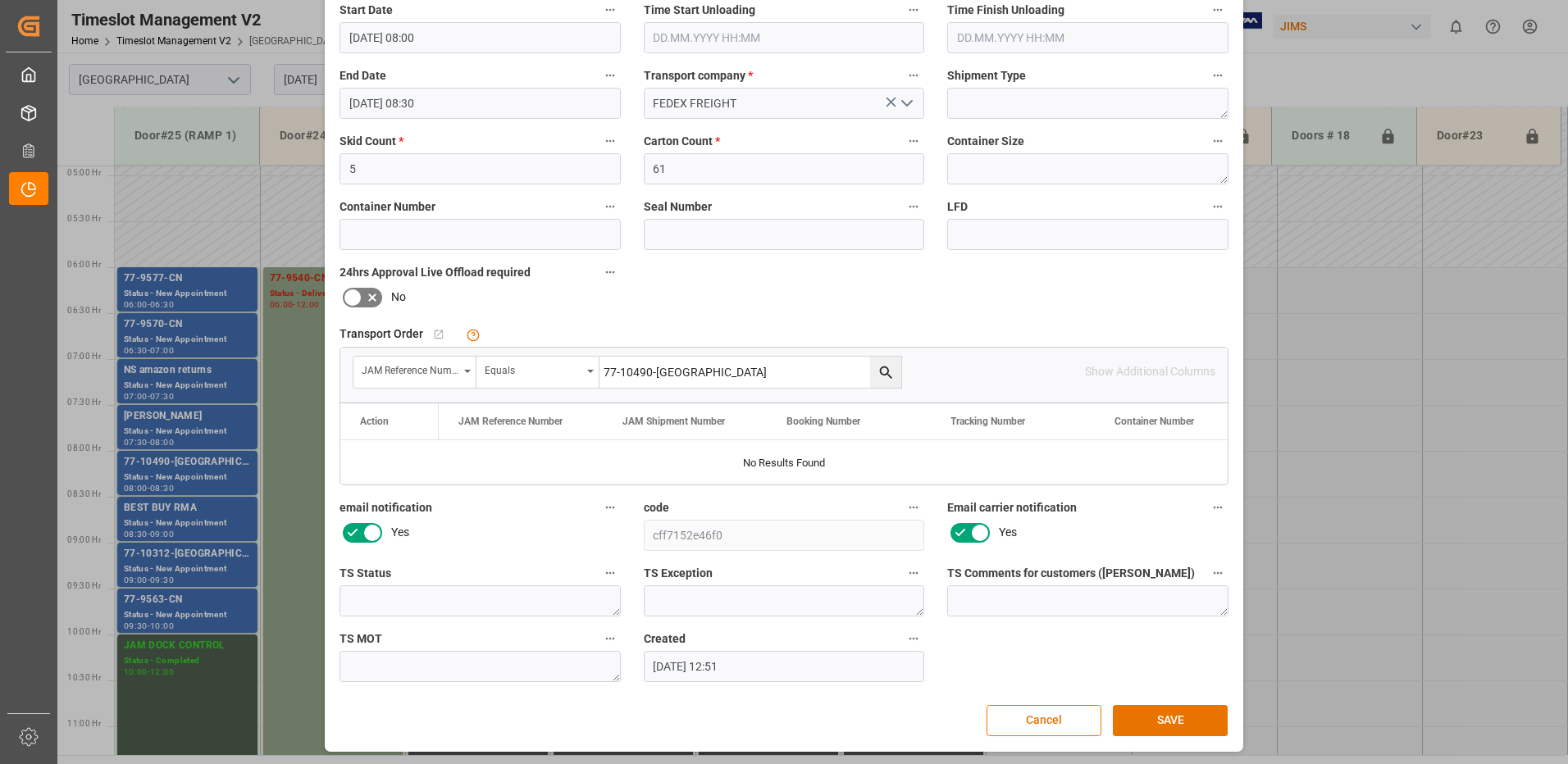
scroll to position [233, 0]
type input "77-10490-US SHIPM#/M"
click at [1180, 722] on button "SAVE" at bounding box center [1170, 719] width 115 height 32
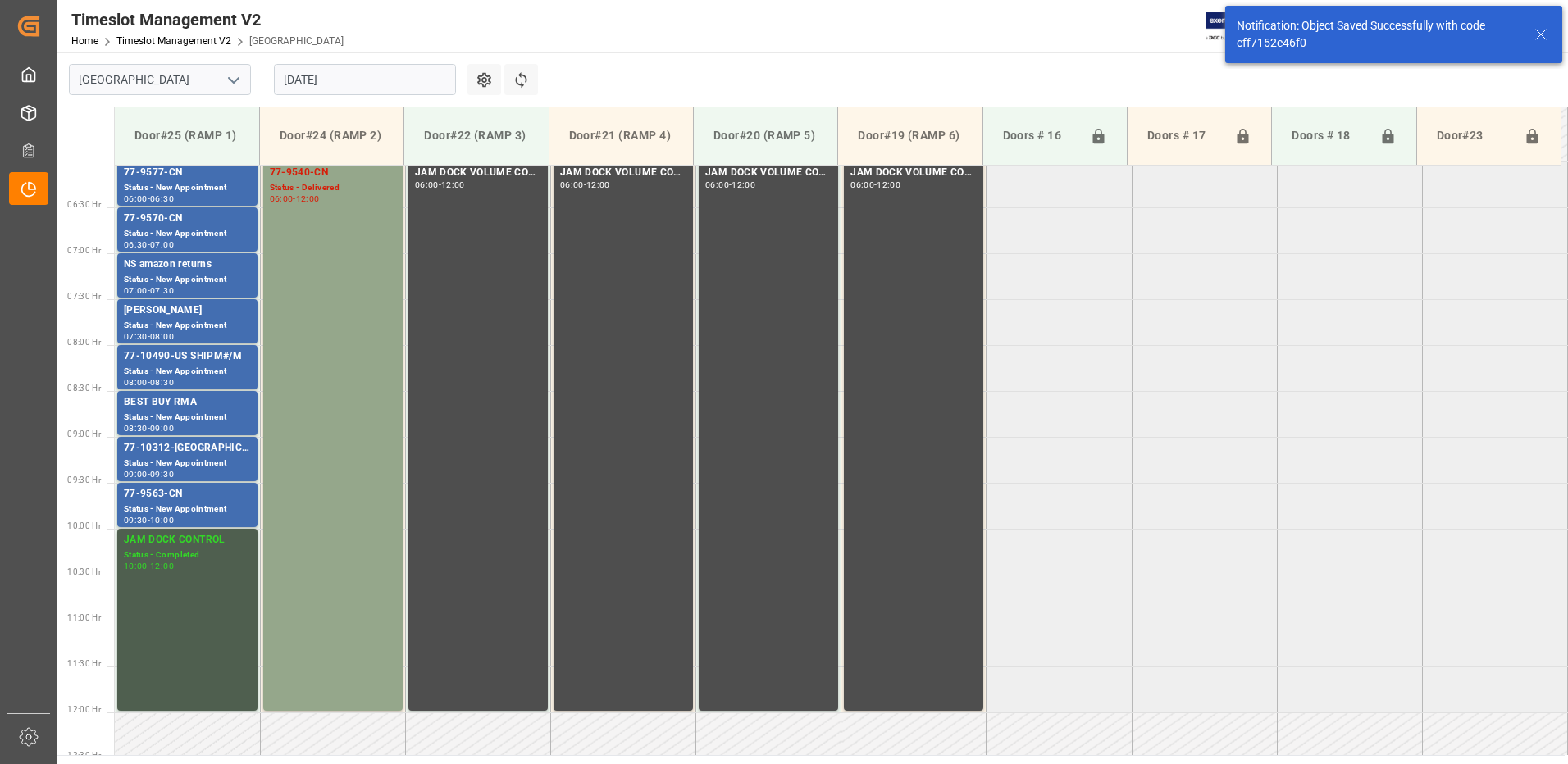
scroll to position [633, 0]
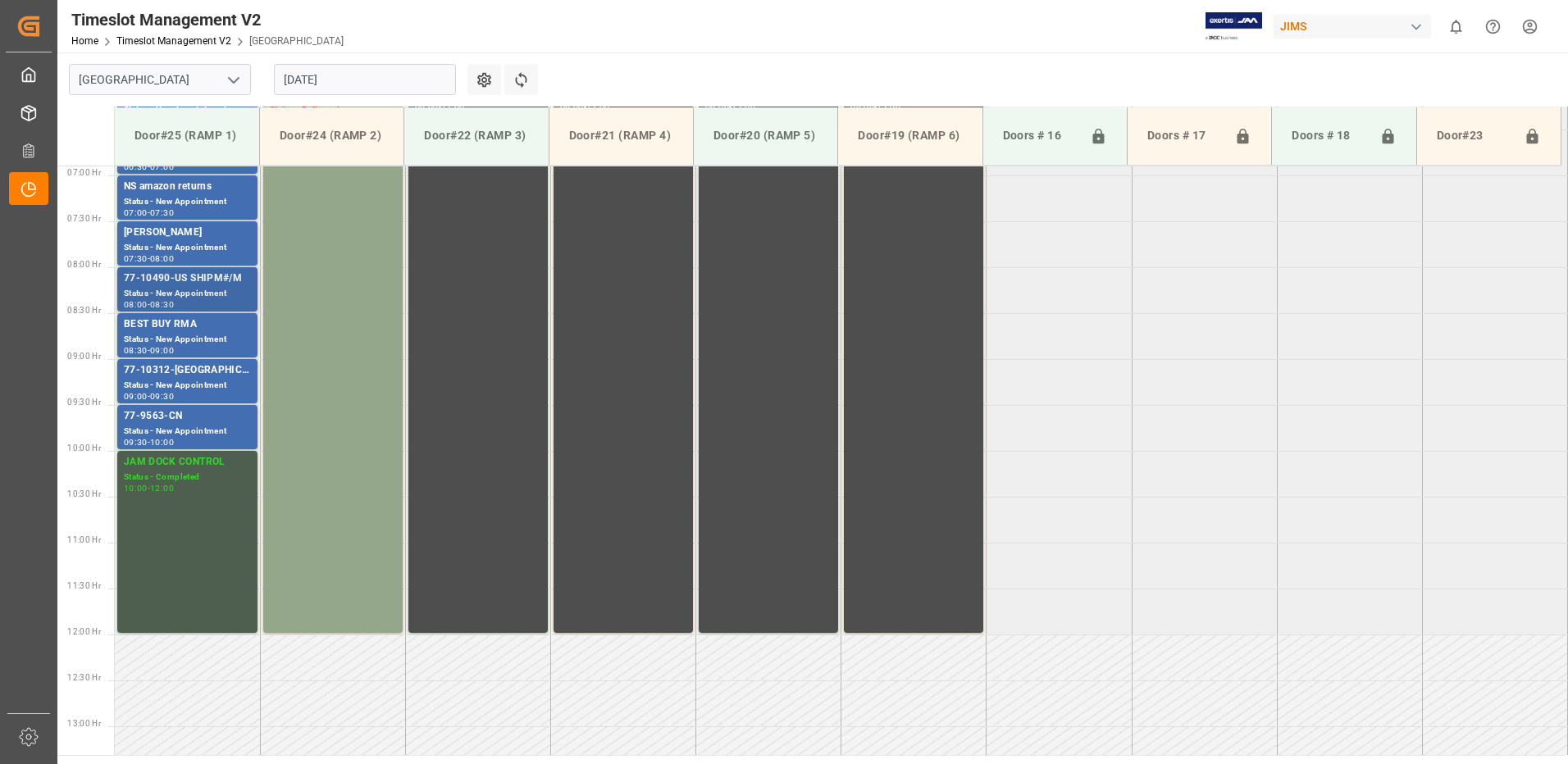
click at [183, 281] on div "77-10490-US SHIPM#/M" at bounding box center [187, 279] width 127 height 17
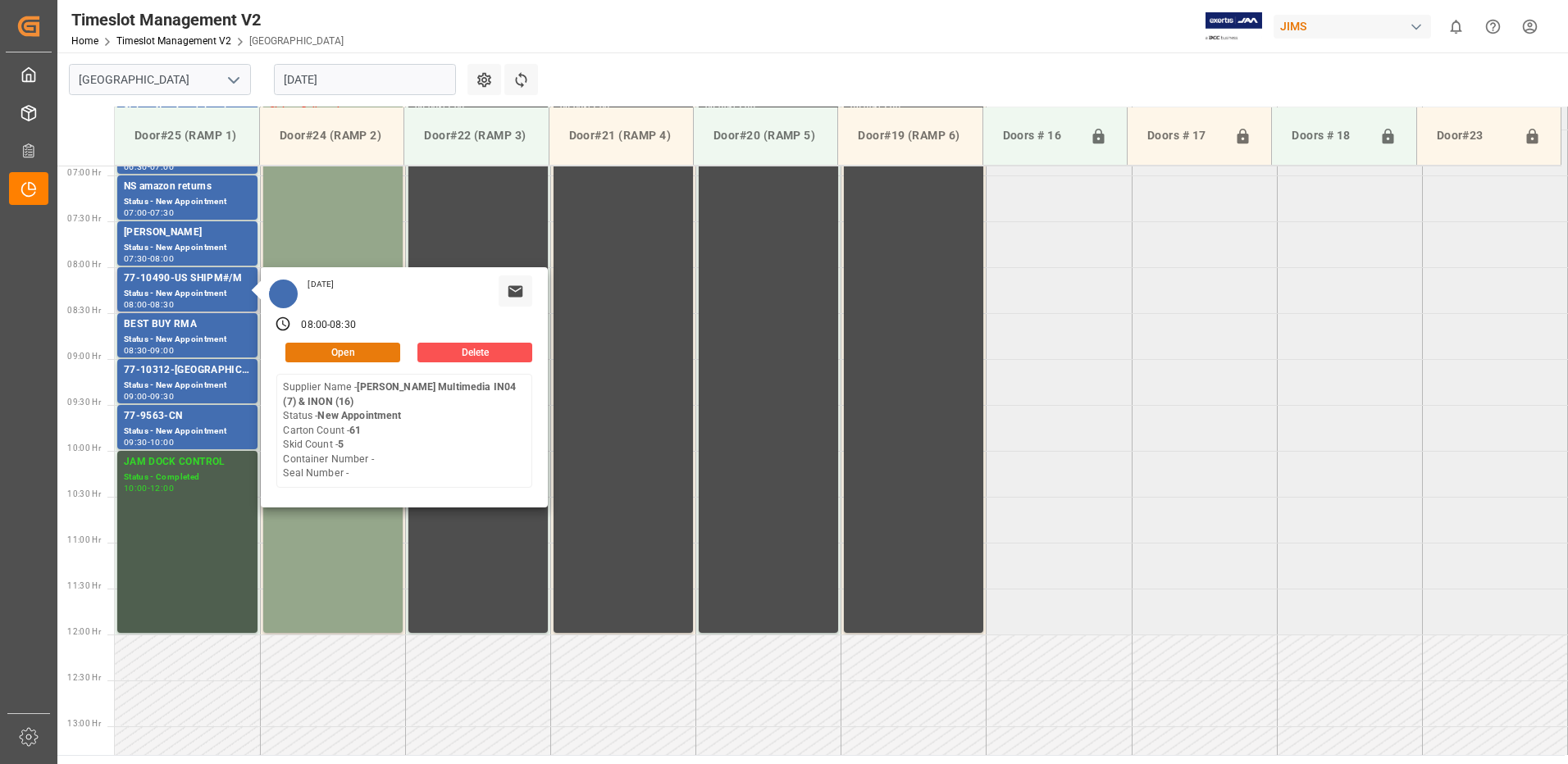
click at [372, 350] on button "Open" at bounding box center [343, 353] width 115 height 20
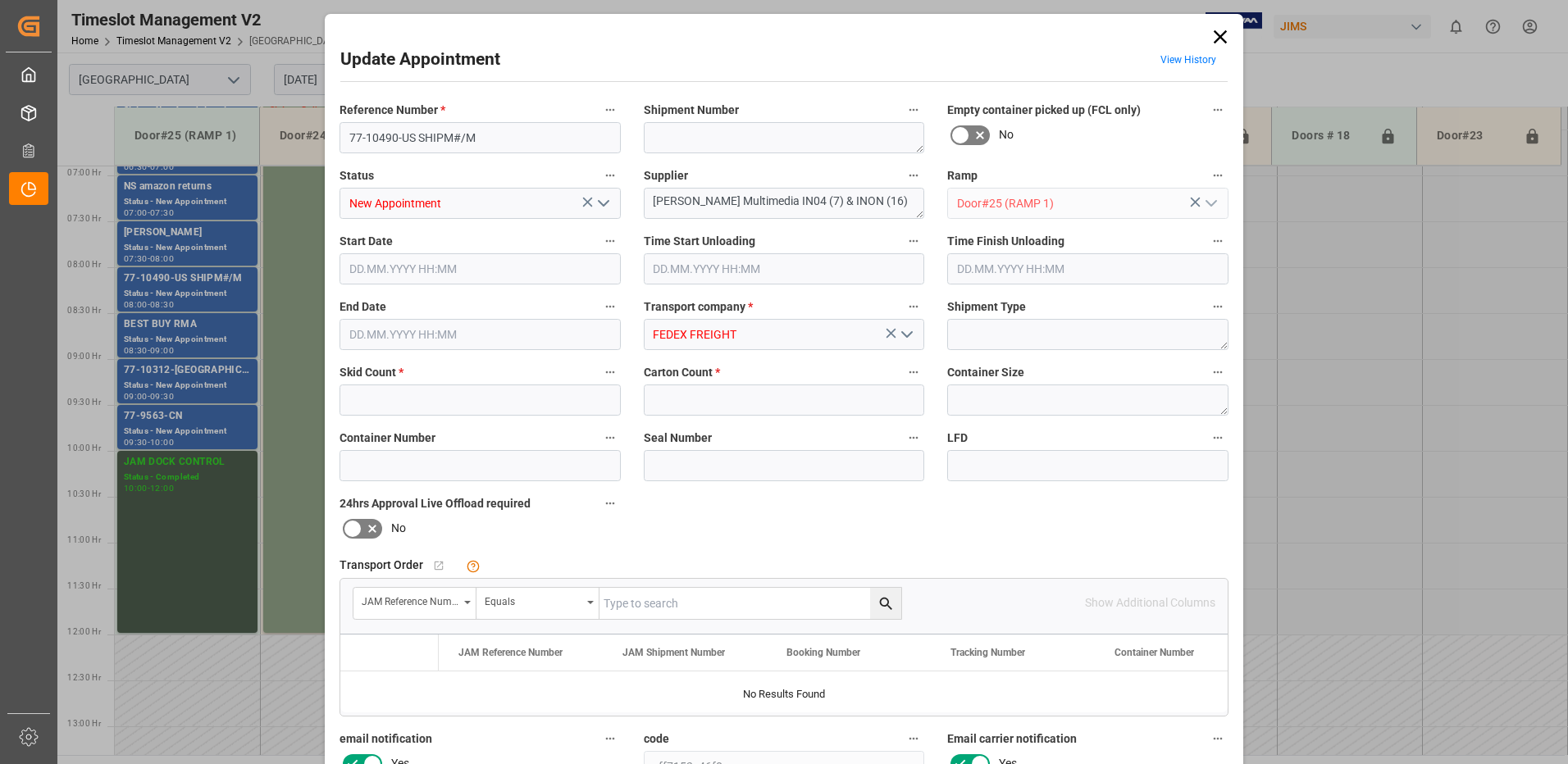
type input "5"
type input "61"
type input "[DATE] 08:00"
type input "[DATE] 08:30"
type input "[DATE] 12:51"
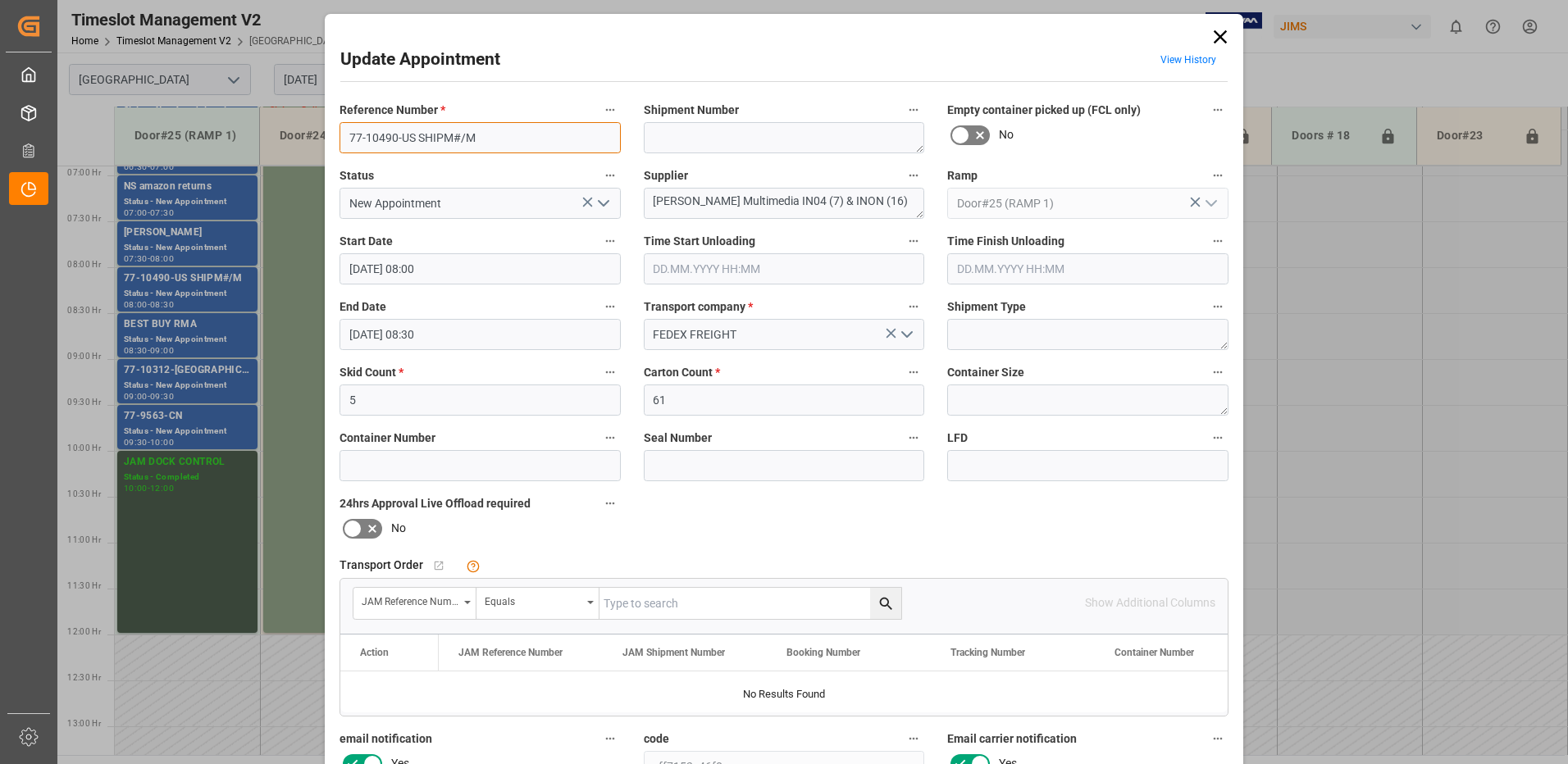
drag, startPoint x: 492, startPoint y: 142, endPoint x: 415, endPoint y: 140, distance: 77.0
click at [415, 140] on input "77-10490-US SHIPM#/M" at bounding box center [480, 138] width 282 height 32
type input "77-10490-[GEOGRAPHIC_DATA]"
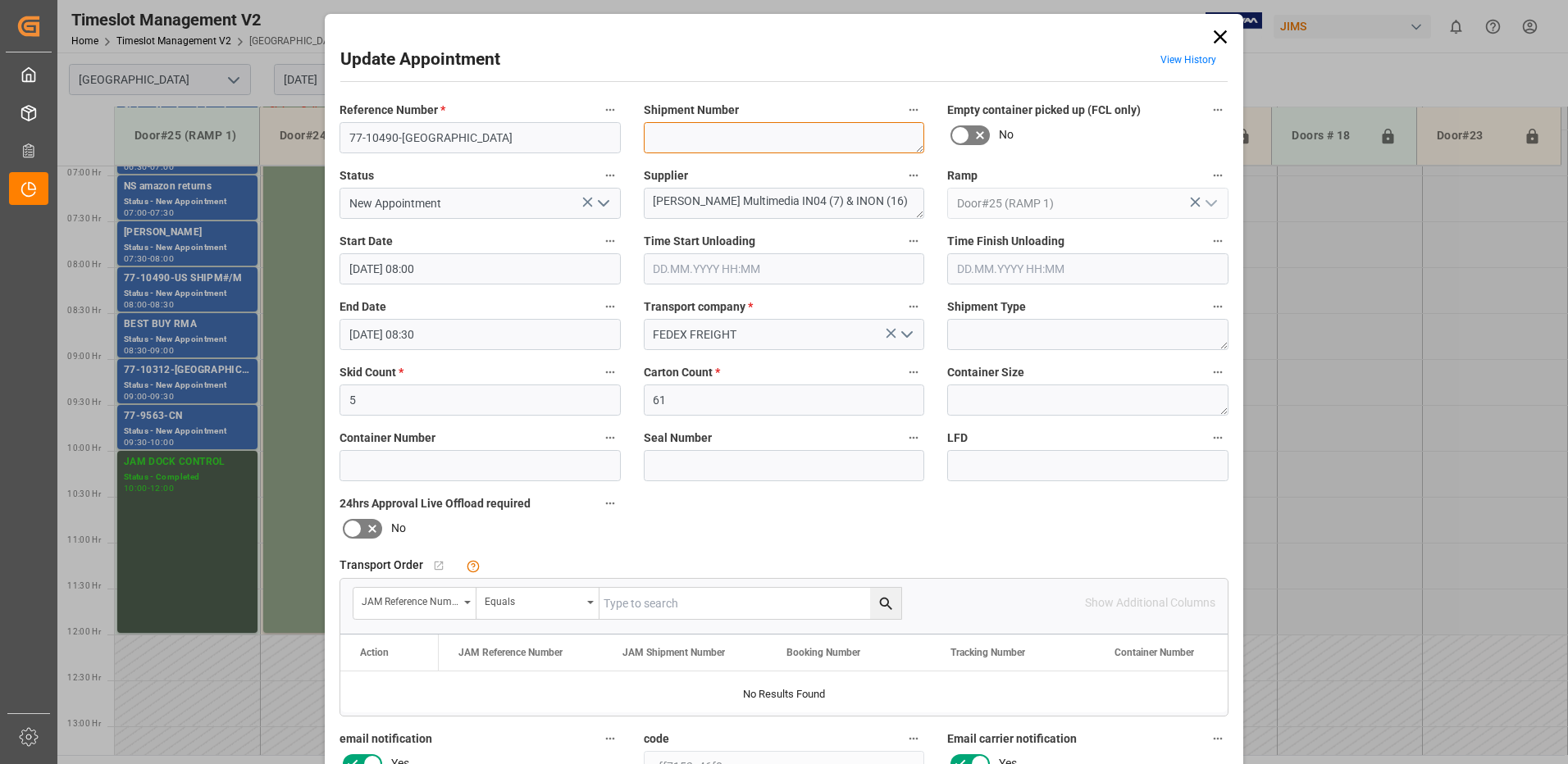
click at [681, 134] on textarea at bounding box center [784, 138] width 282 height 32
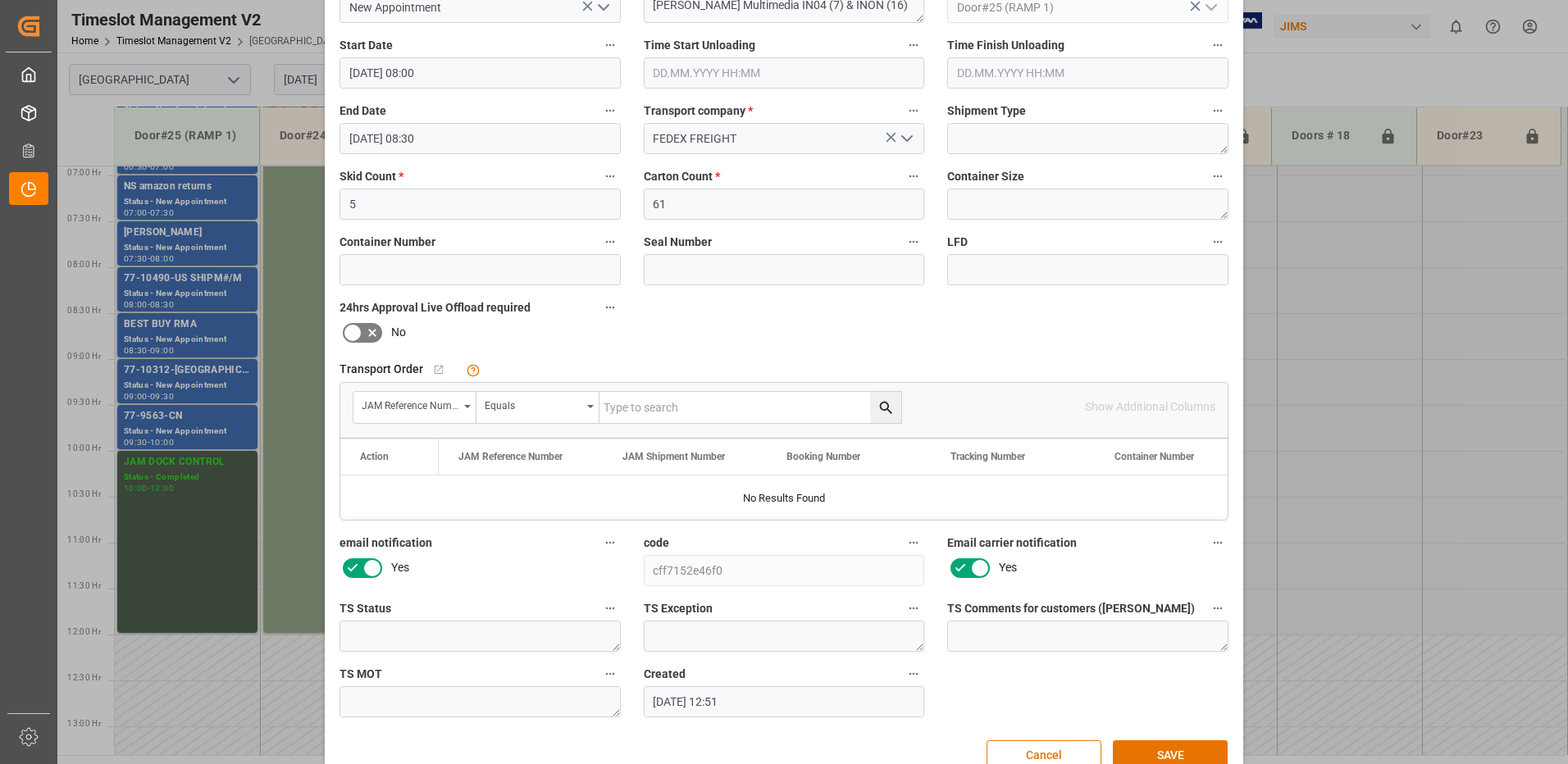
scroll to position [233, 0]
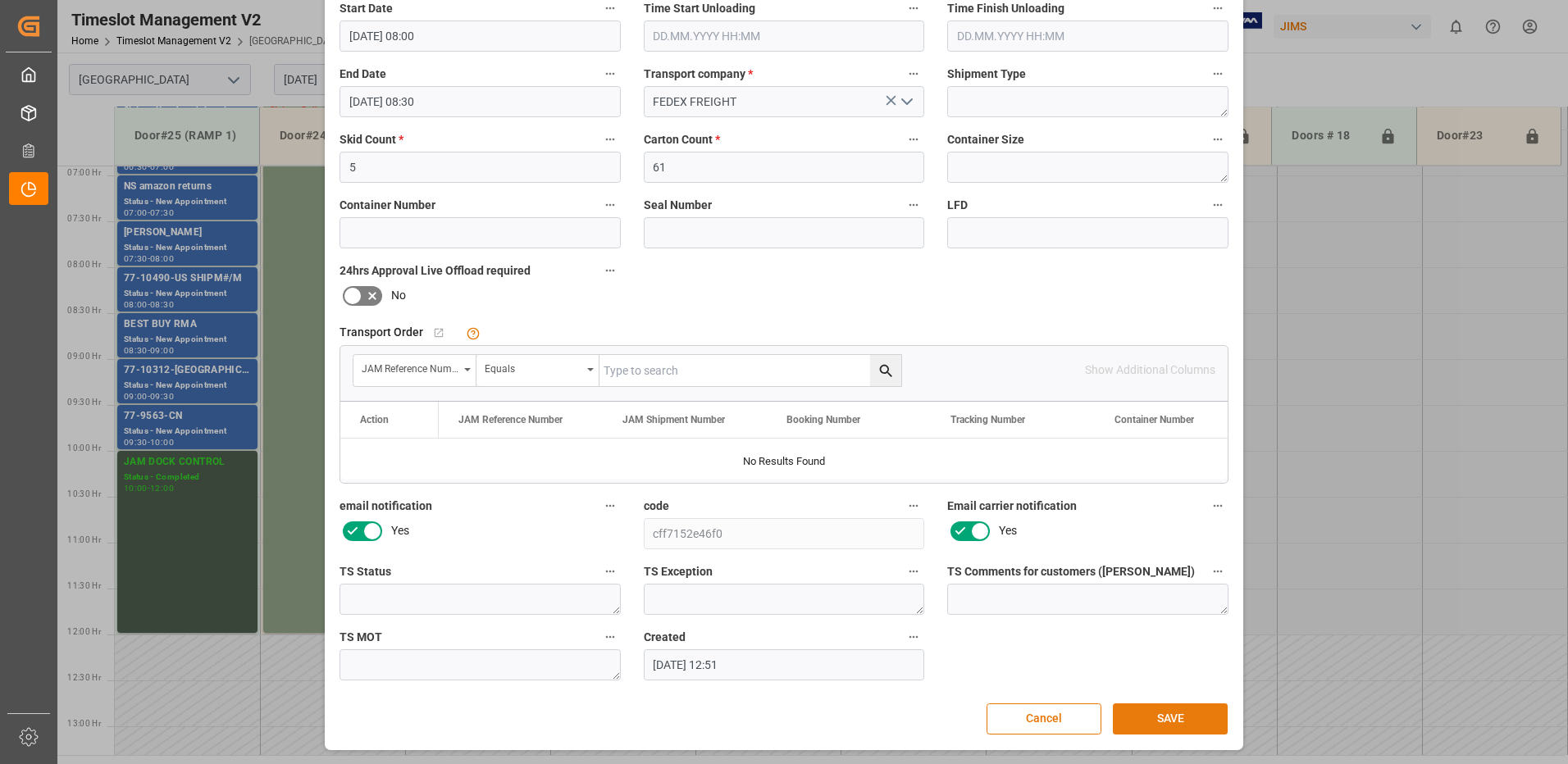
type textarea "72606"
click at [1176, 722] on button "SAVE" at bounding box center [1170, 719] width 115 height 32
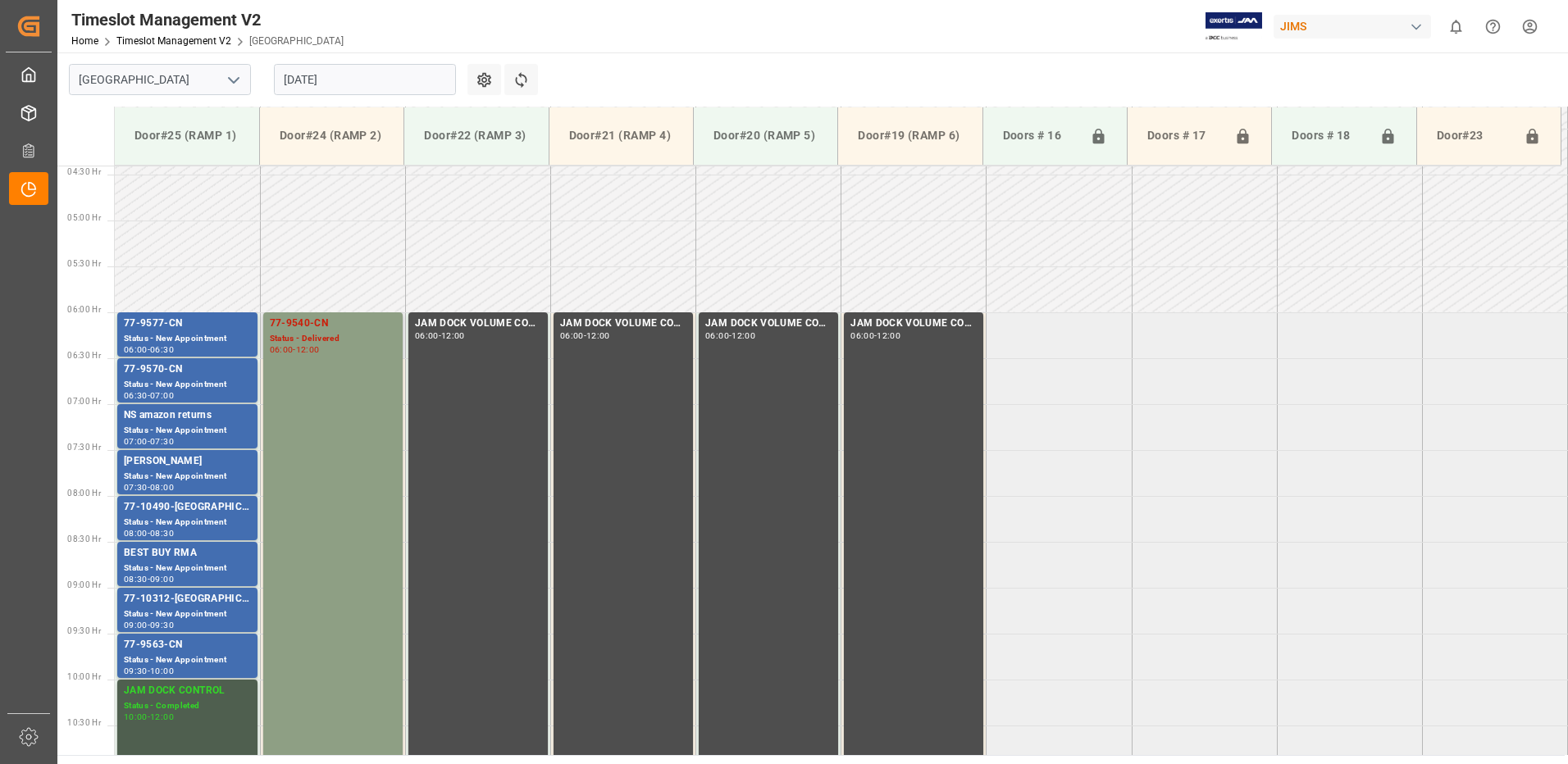
scroll to position [387, 0]
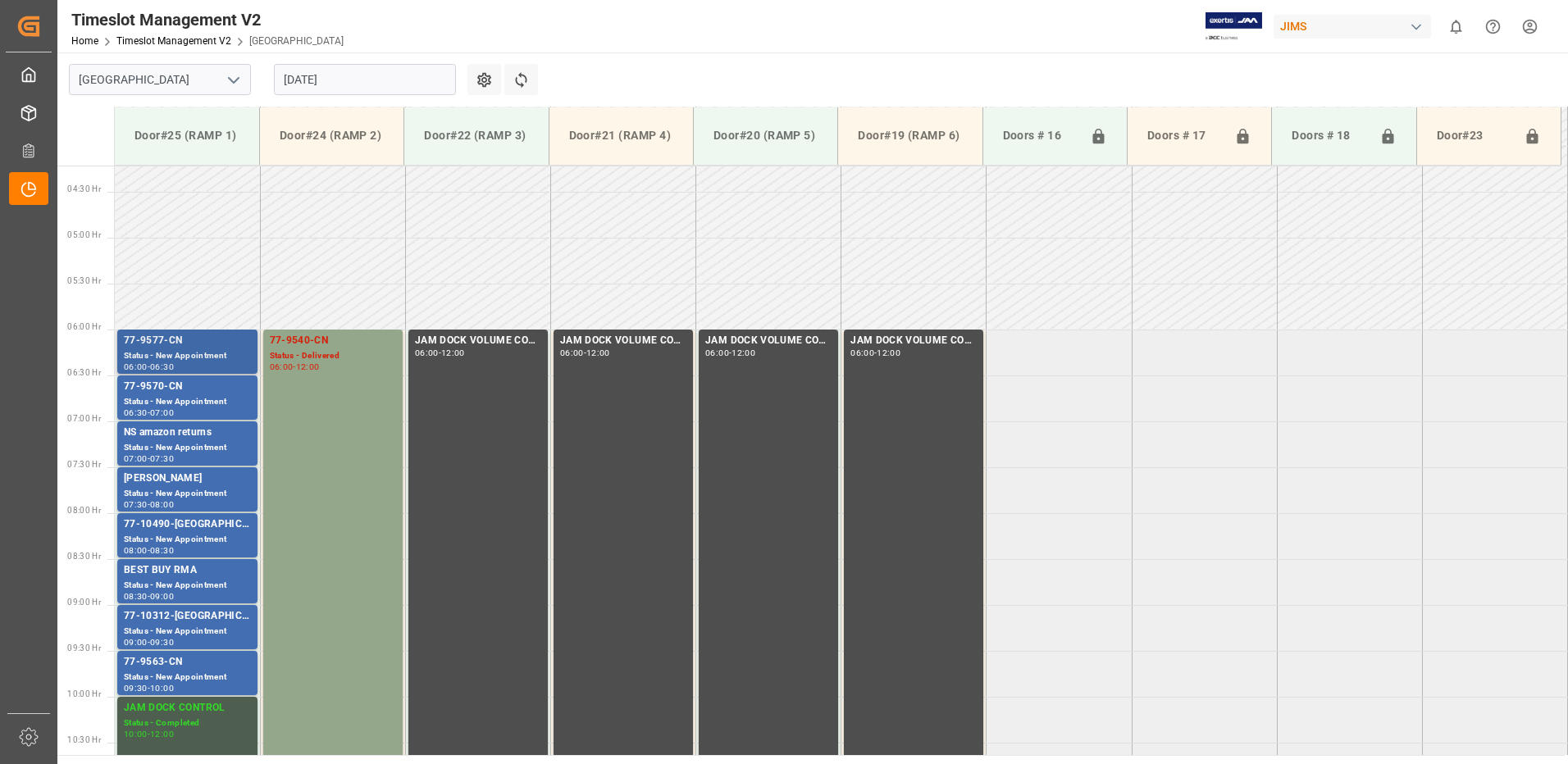
click at [160, 345] on div "77-9577-CN" at bounding box center [187, 341] width 127 height 17
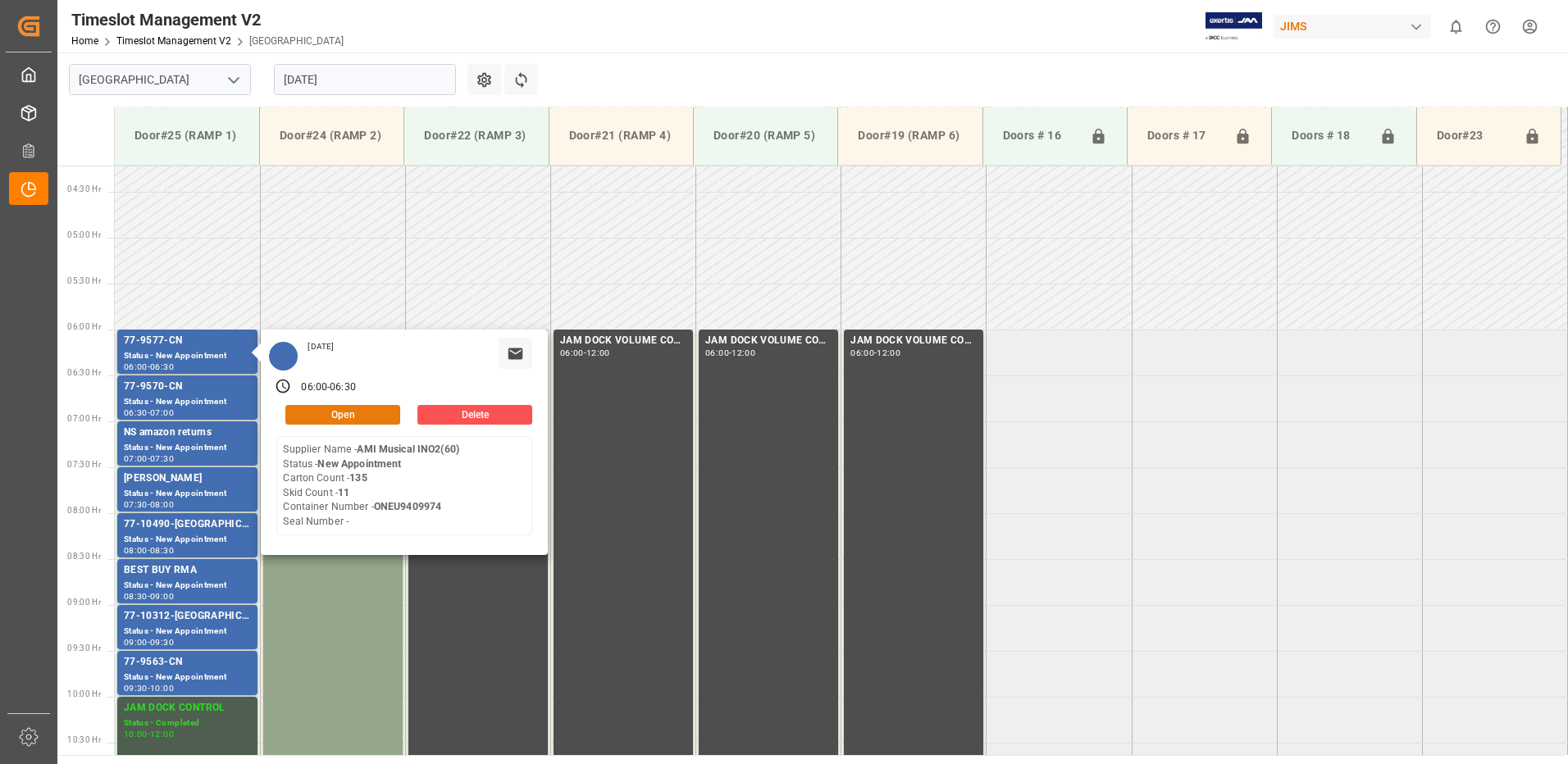
click at [355, 409] on button "Open" at bounding box center [343, 415] width 115 height 20
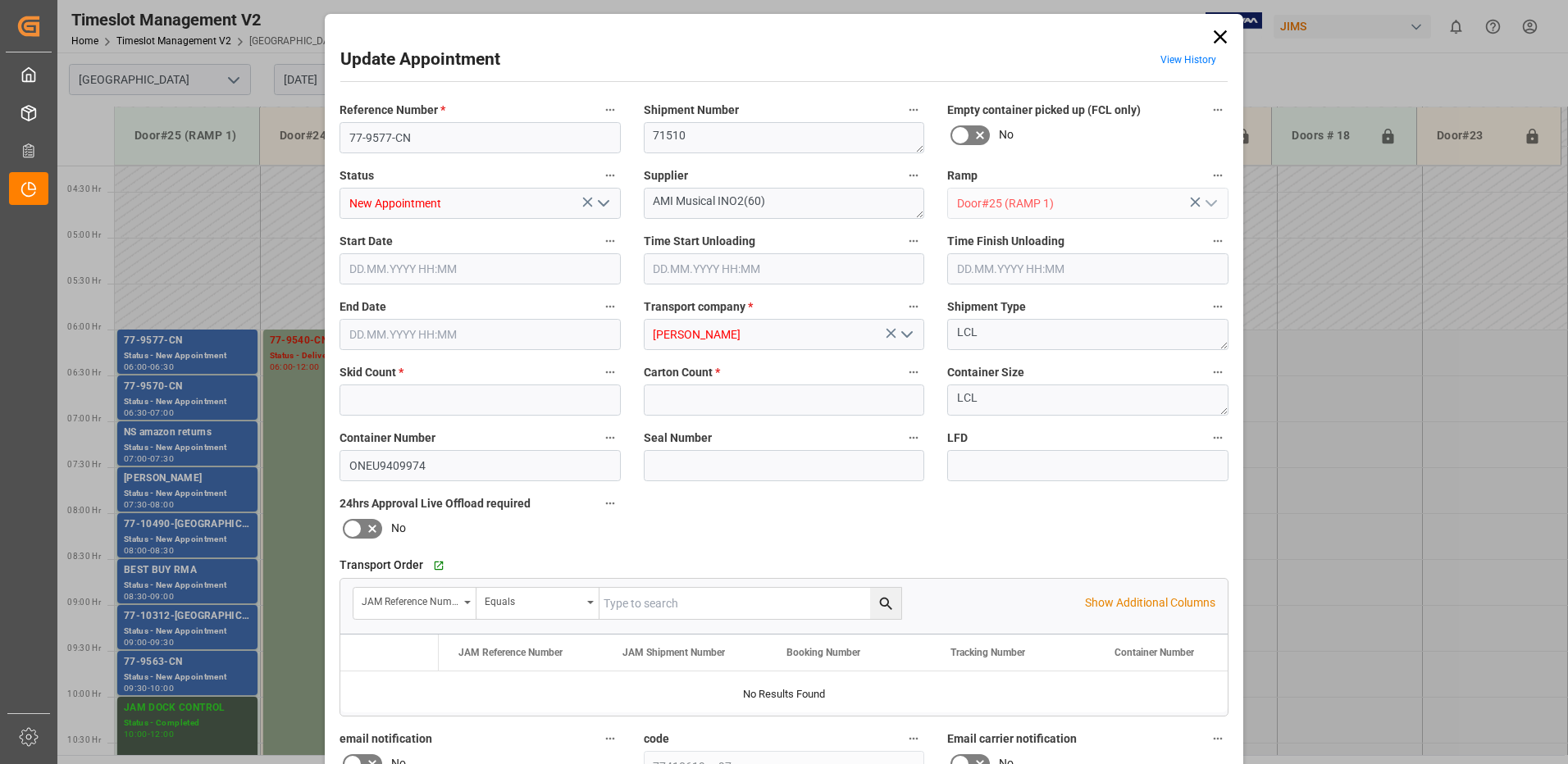
type input "11"
type input "135"
type input "[DATE] 06:00"
type input "[DATE] 06:30"
type input "[DATE] 14:27"
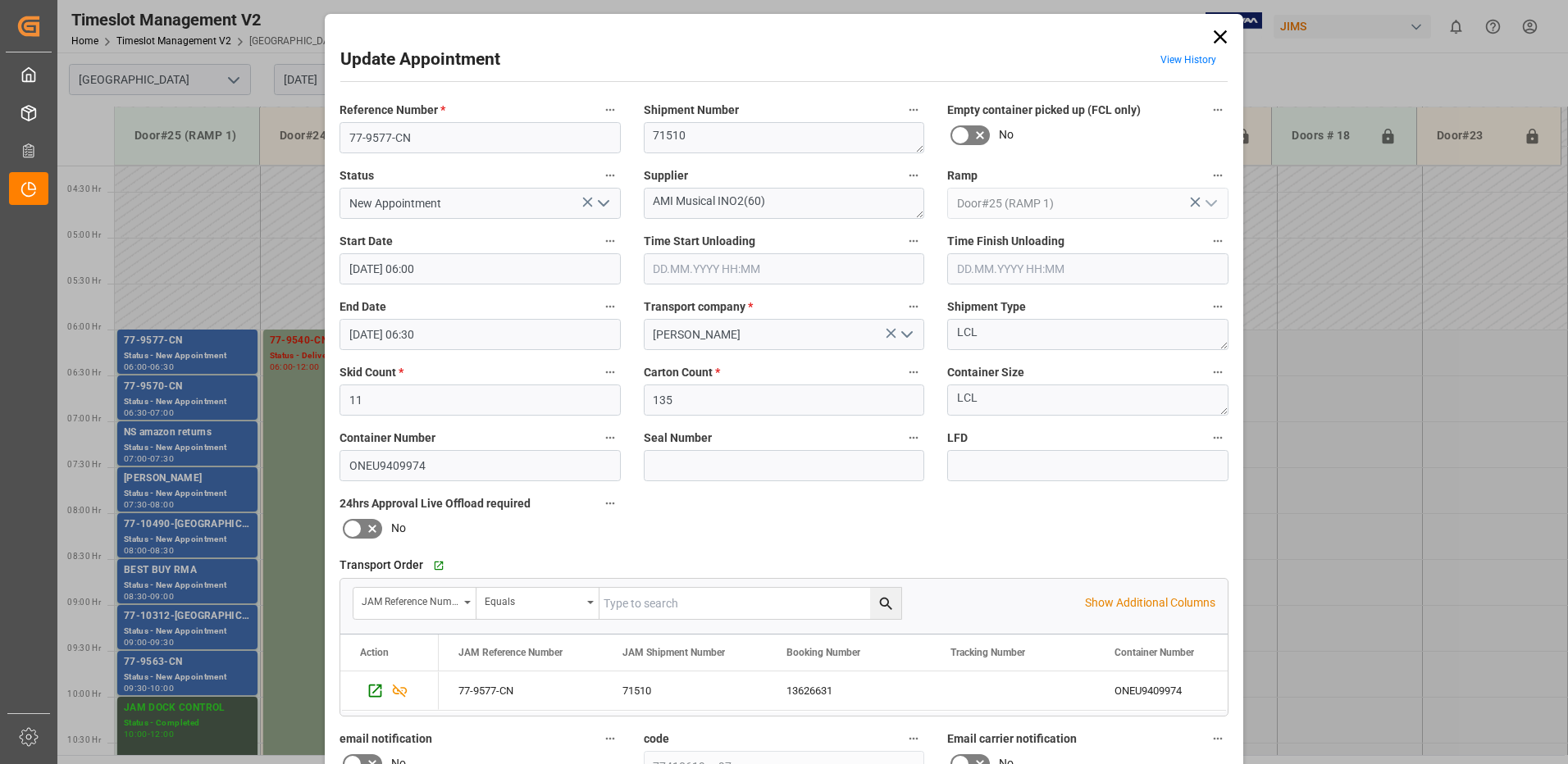
click at [602, 203] on icon "open menu" at bounding box center [604, 203] width 20 height 20
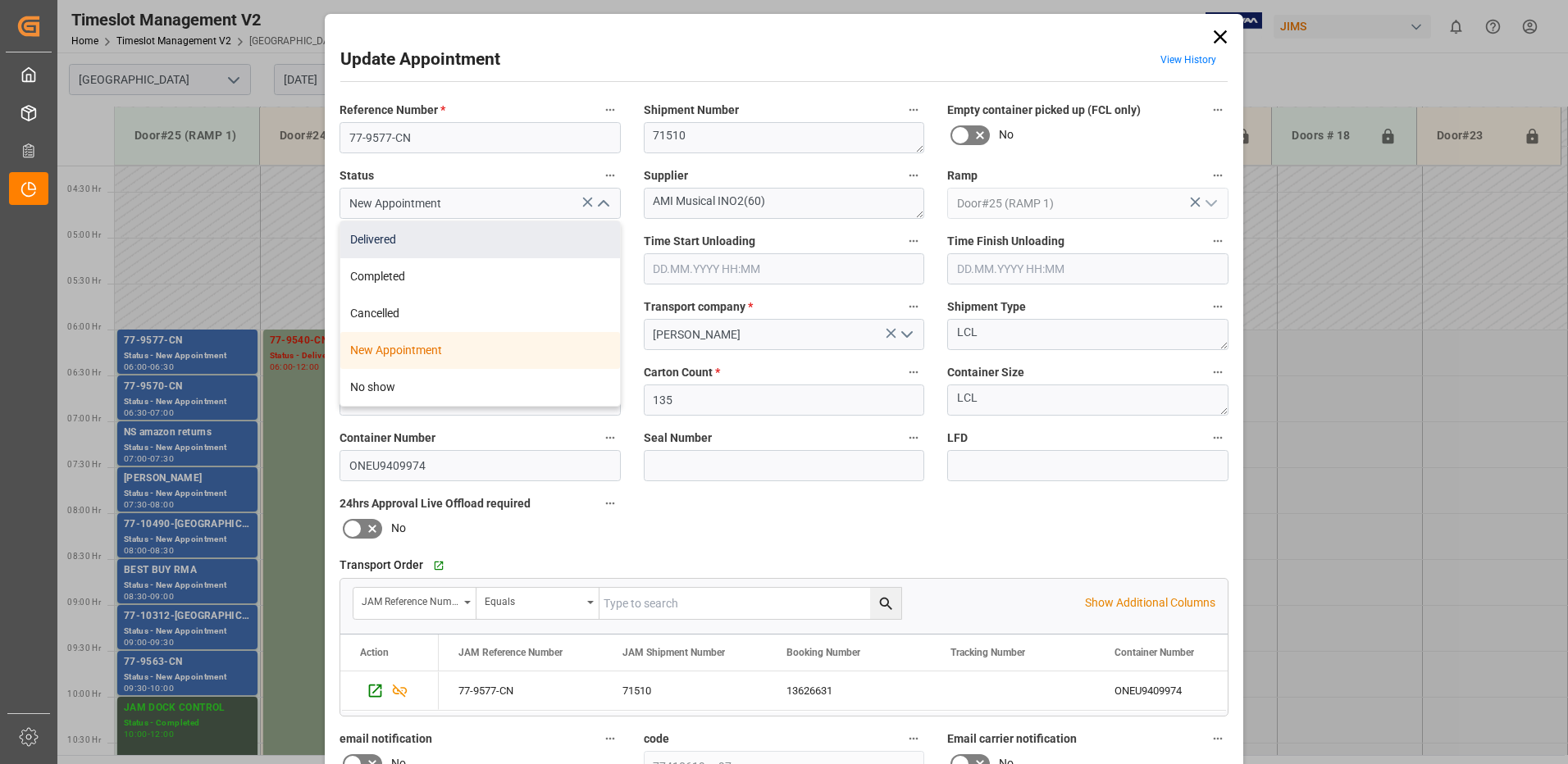
click at [440, 239] on div "Delivered" at bounding box center [480, 240] width 280 height 37
type input "Delivered"
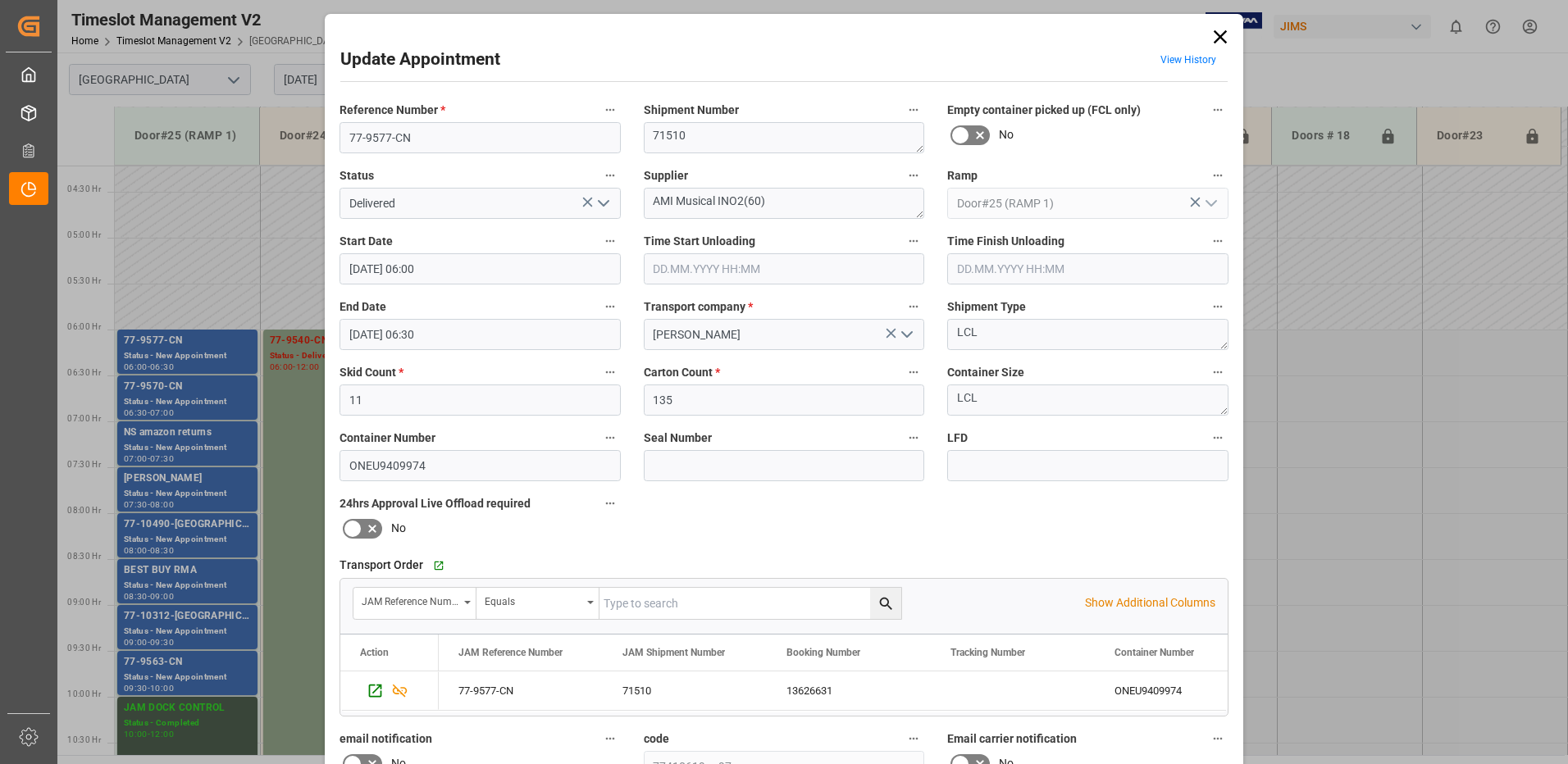
click at [708, 266] on input "text" at bounding box center [784, 269] width 282 height 32
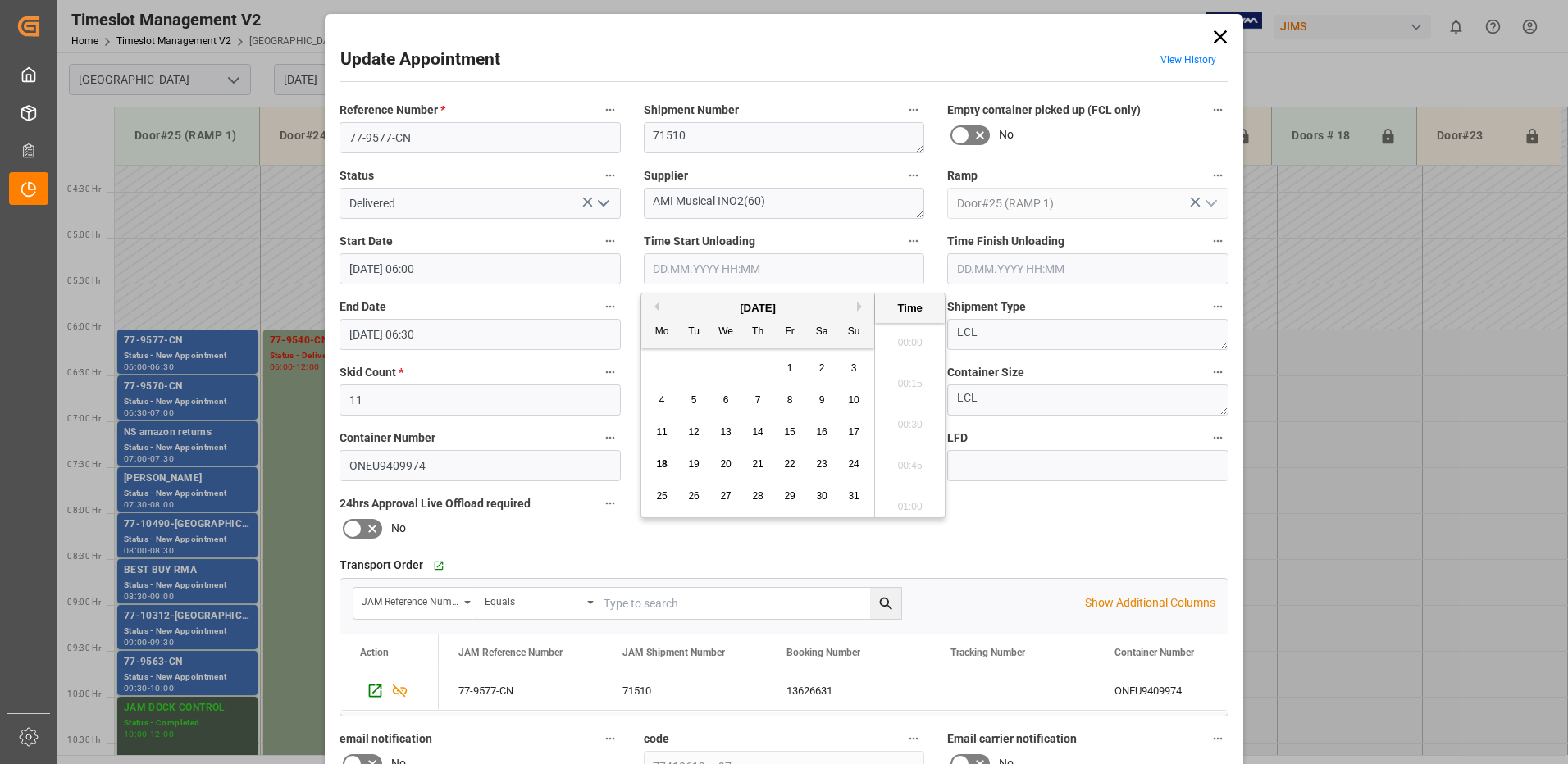
scroll to position [1153, 0]
click at [664, 465] on span "18" at bounding box center [661, 464] width 11 height 12
click at [906, 458] on li "07:45" at bounding box center [910, 460] width 70 height 41
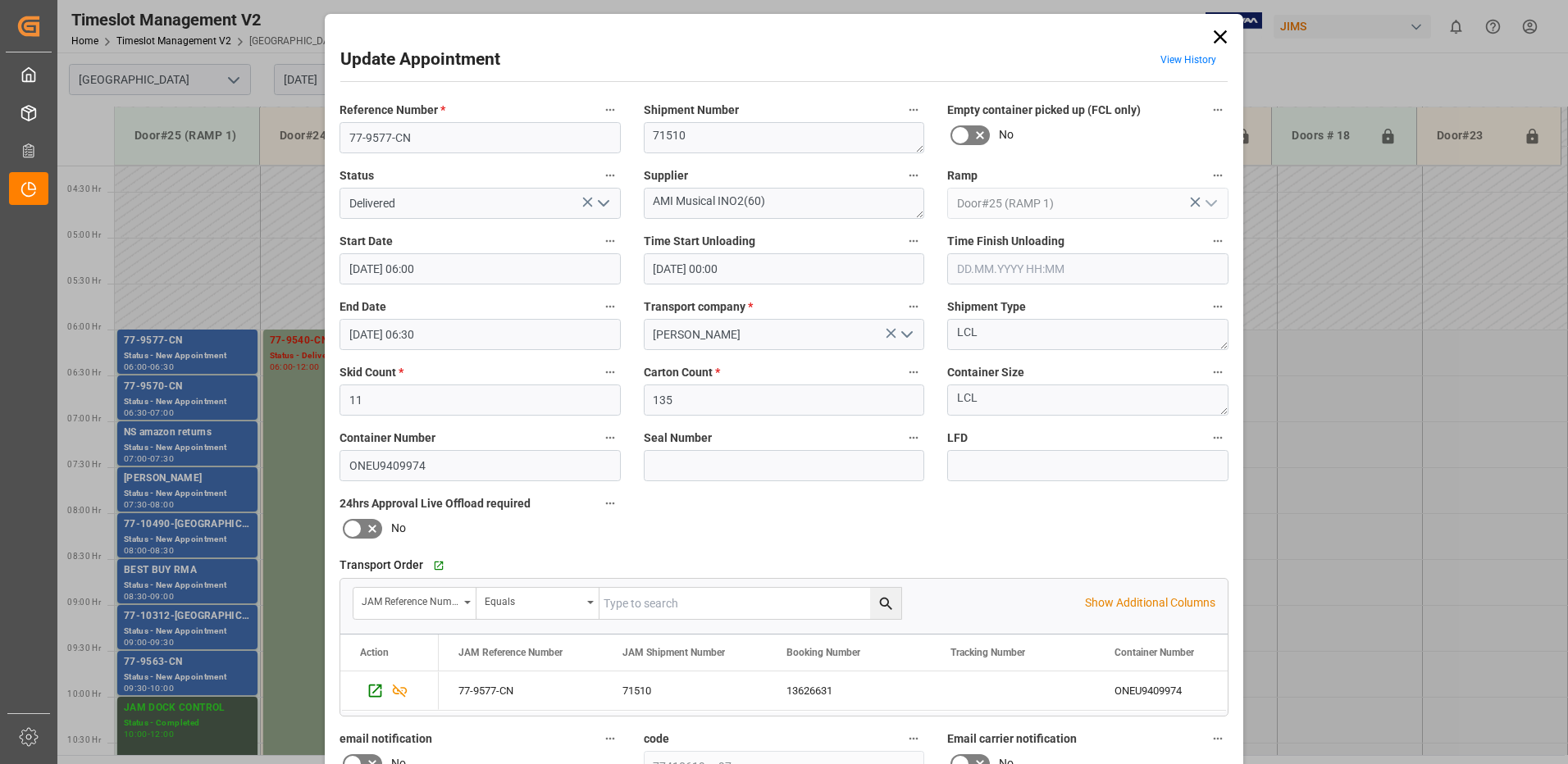
type input "[DATE] 07:45"
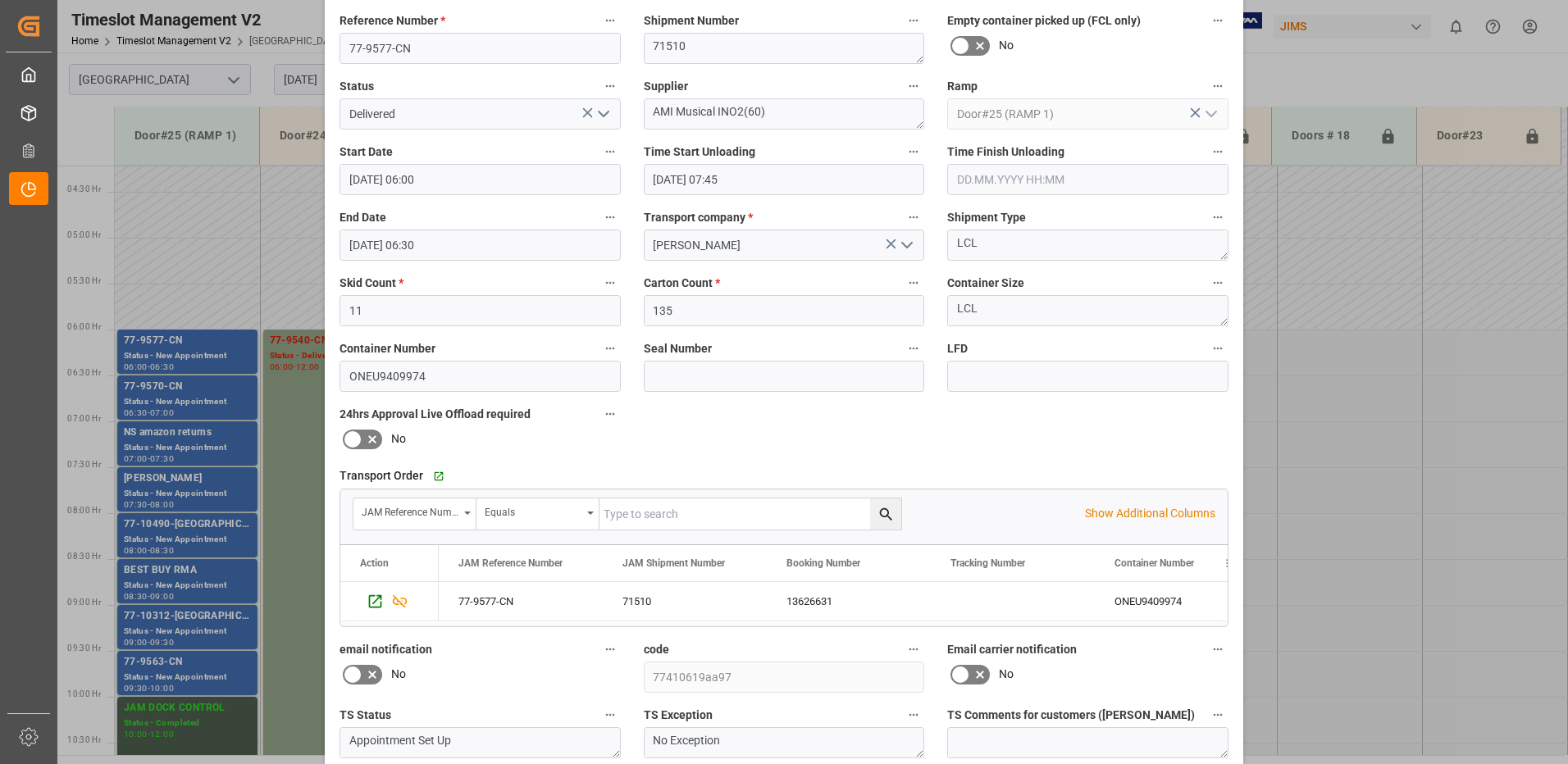
scroll to position [233, 0]
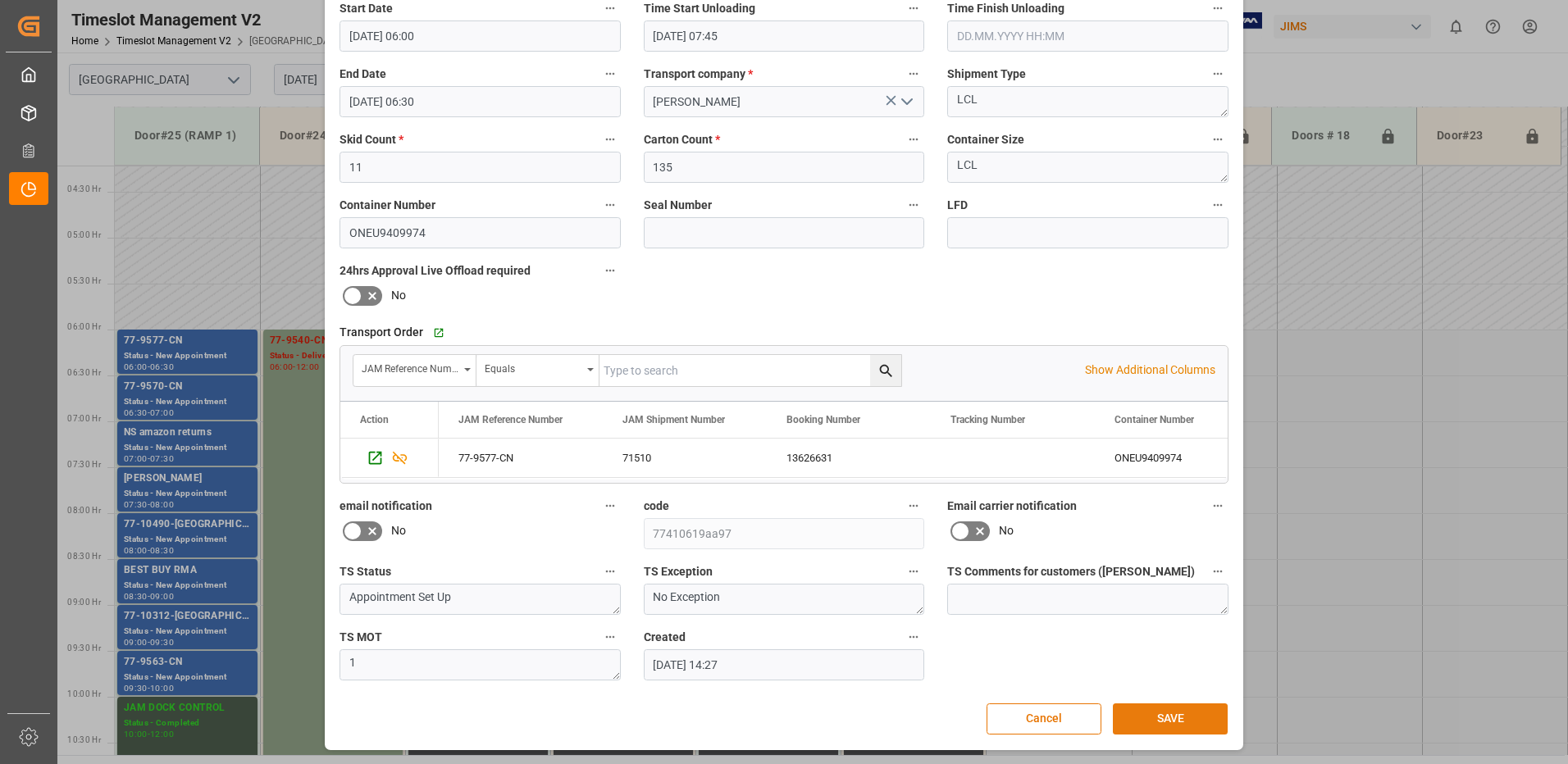
click at [1177, 721] on button "SAVE" at bounding box center [1170, 719] width 115 height 32
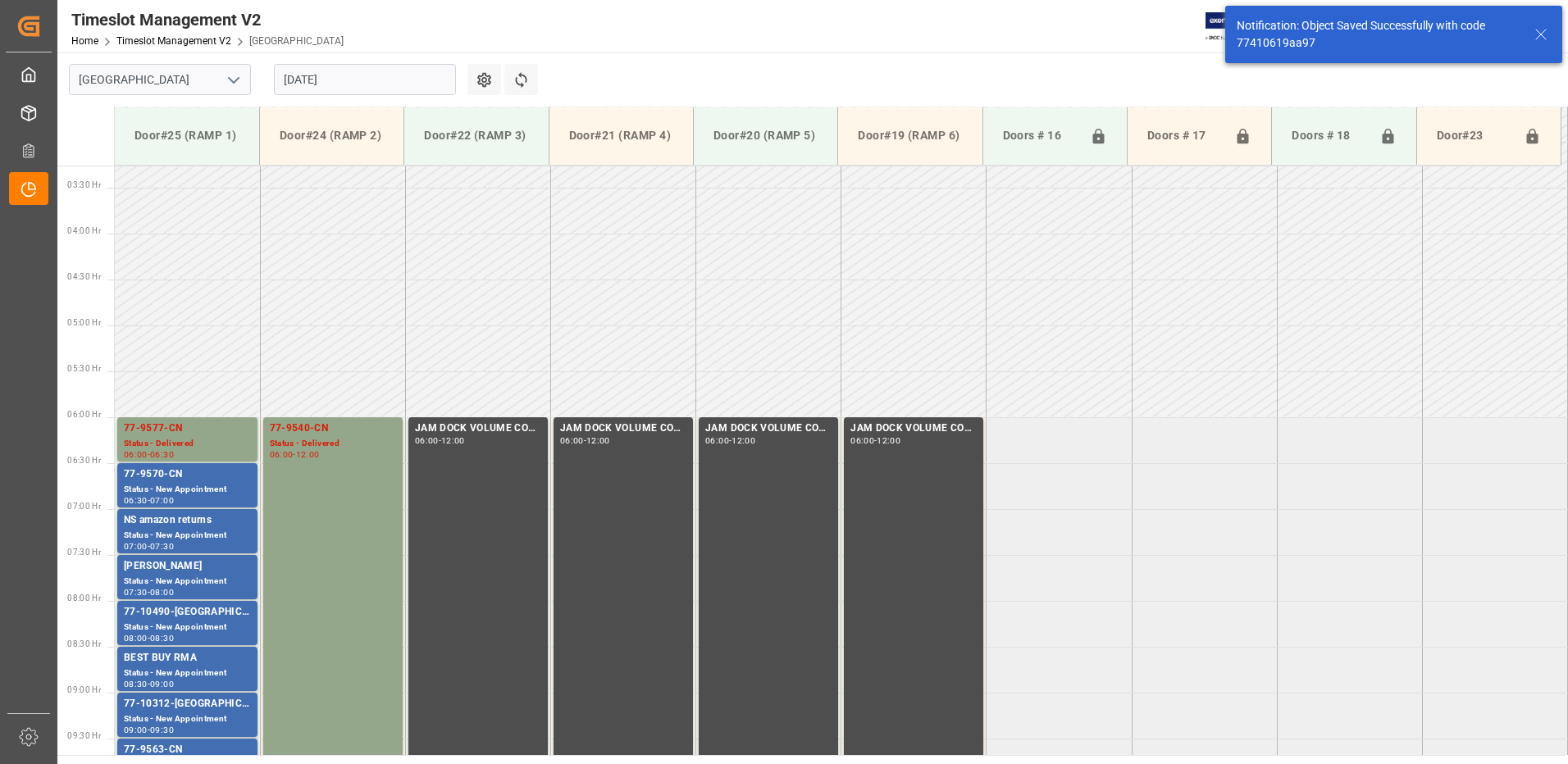
scroll to position [449, 0]
